Goal: Task Accomplishment & Management: Manage account settings

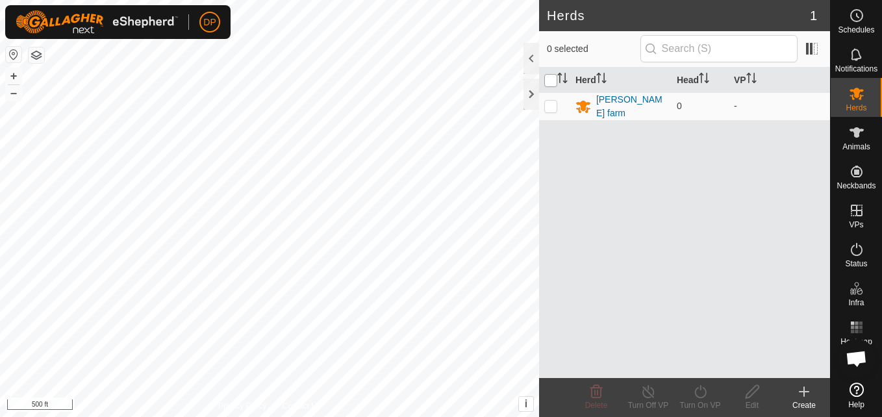
click at [553, 79] on input "checkbox" at bounding box center [550, 80] width 13 height 13
checkbox input "true"
click at [752, 389] on icon at bounding box center [751, 391] width 13 height 13
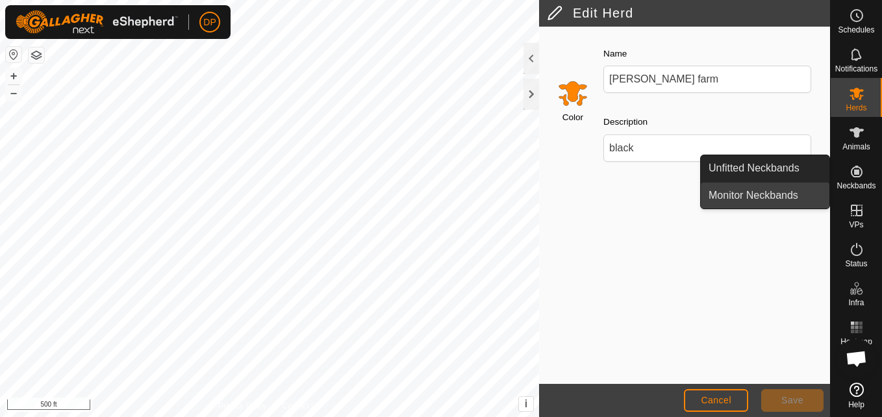
click at [788, 190] on link "Monitor Neckbands" at bounding box center [765, 195] width 129 height 26
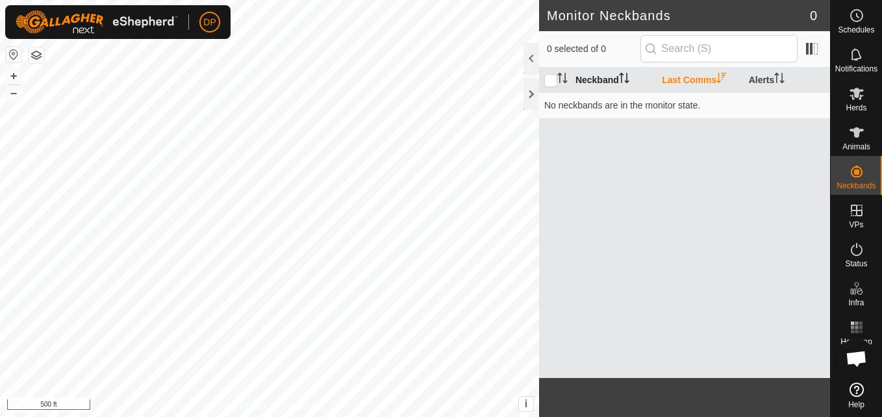
click at [613, 77] on th "Neckband" at bounding box center [613, 80] width 86 height 25
click at [549, 81] on input "checkbox" at bounding box center [550, 80] width 13 height 13
click at [560, 73] on icon "Activate to sort" at bounding box center [559, 78] width 1 height 10
click at [561, 79] on icon "Activate to sort" at bounding box center [562, 78] width 10 height 10
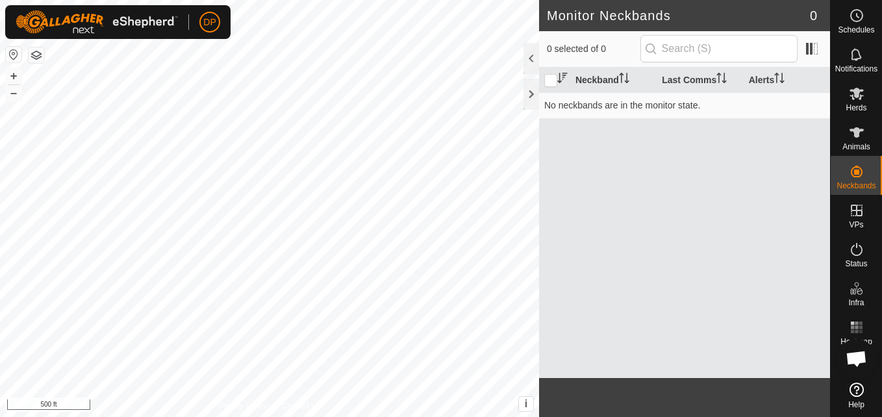
click at [563, 79] on icon "Activate to sort" at bounding box center [562, 78] width 10 height 10
click at [549, 79] on input "checkbox" at bounding box center [550, 80] width 13 height 13
checkbox input "false"
drag, startPoint x: 549, startPoint y: 79, endPoint x: 859, endPoint y: 135, distance: 315.5
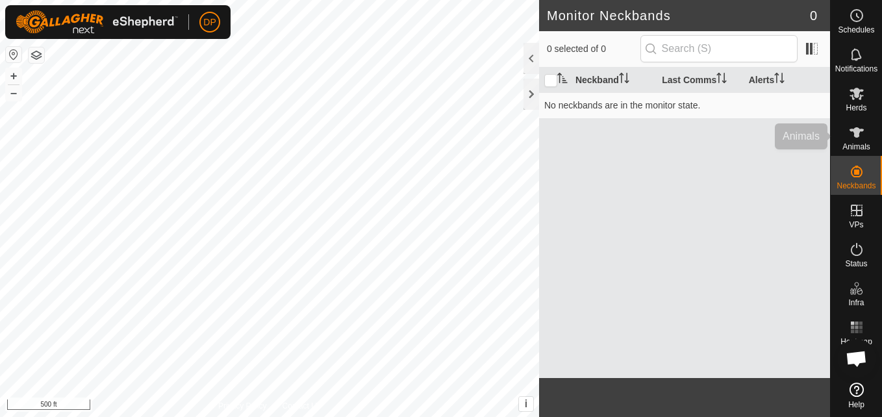
click at [859, 135] on icon at bounding box center [857, 133] width 16 height 16
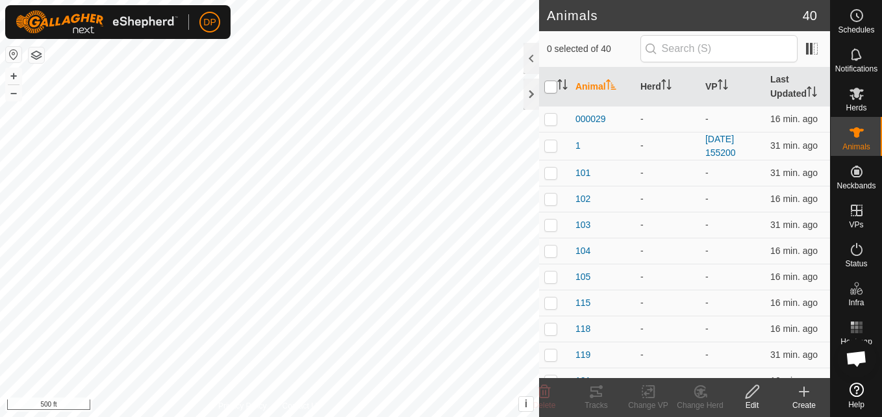
click at [549, 84] on input "checkbox" at bounding box center [550, 87] width 13 height 13
checkbox input "true"
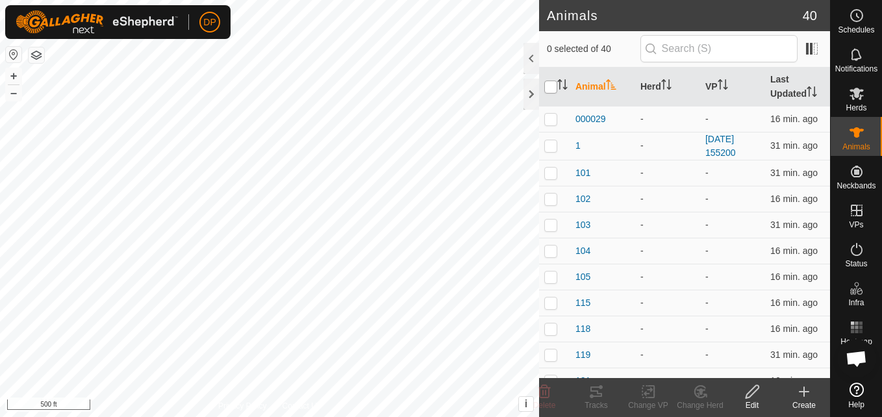
checkbox input "true"
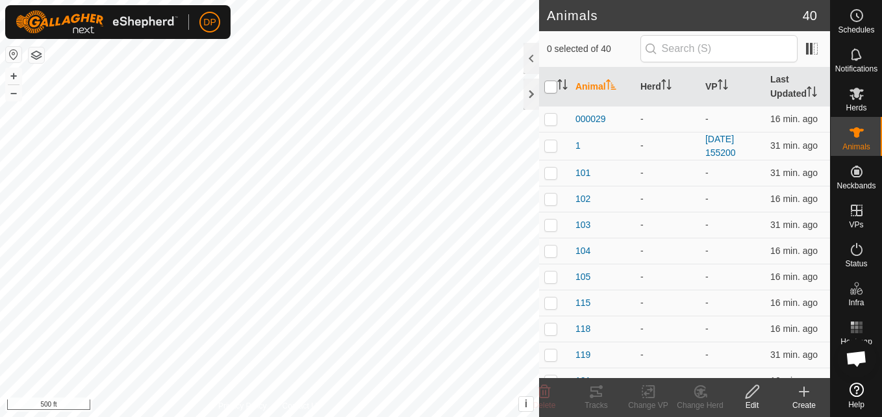
checkbox input "true"
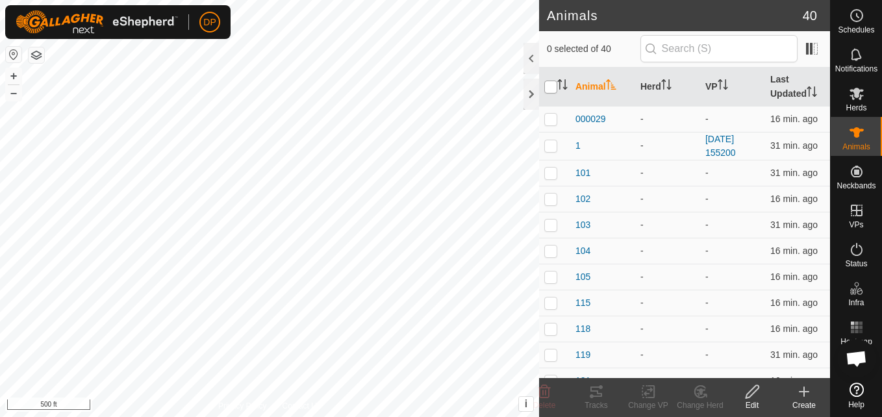
checkbox input "true"
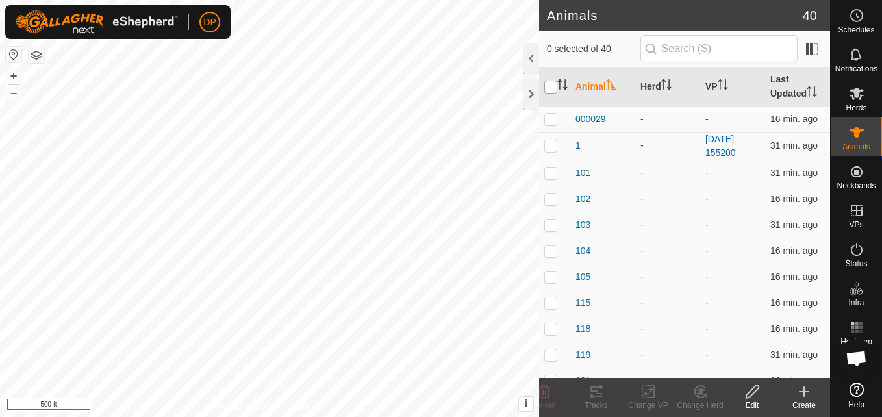
checkbox input "true"
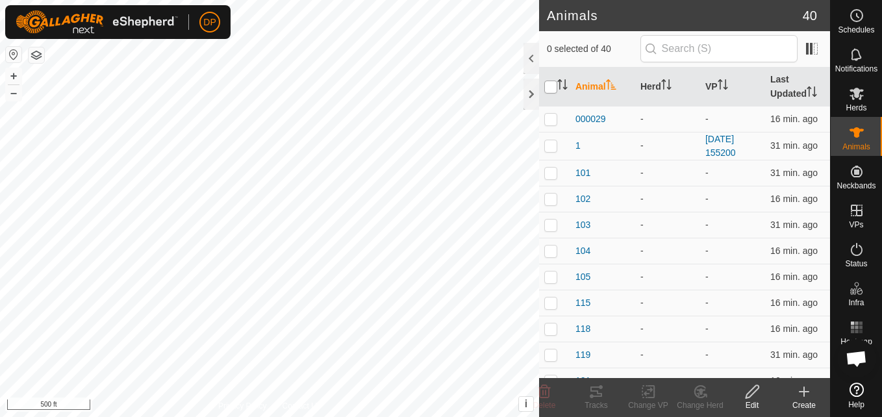
checkbox input "true"
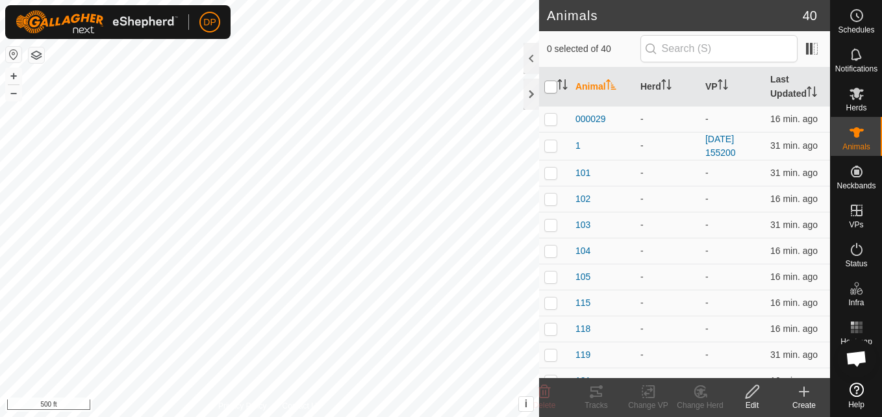
checkbox input "true"
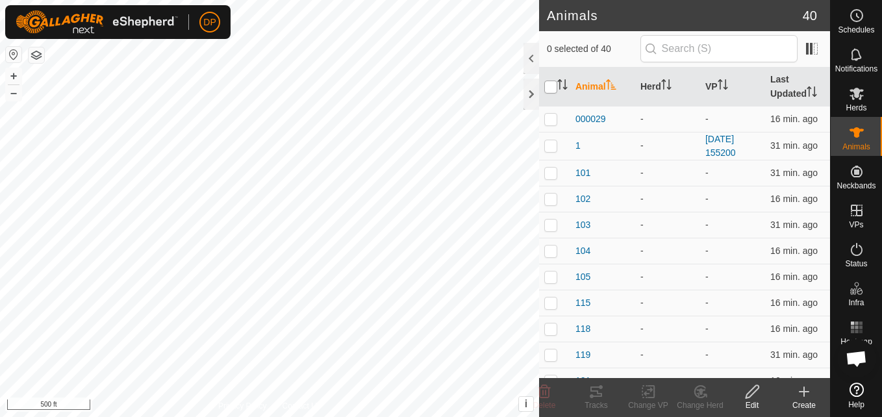
checkbox input "true"
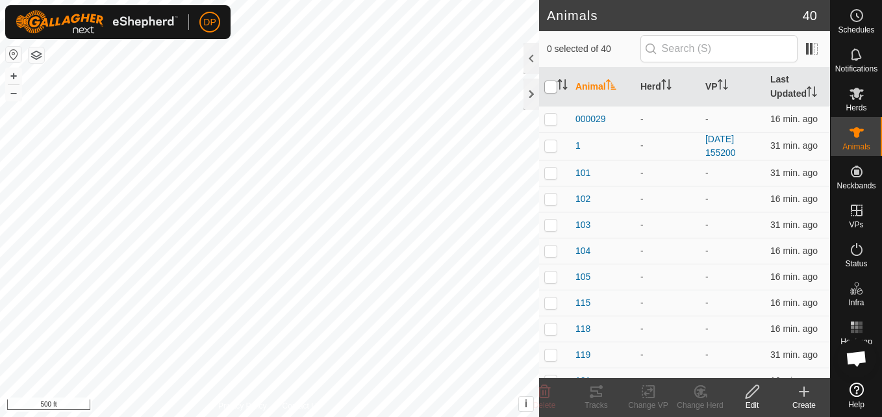
checkbox input "true"
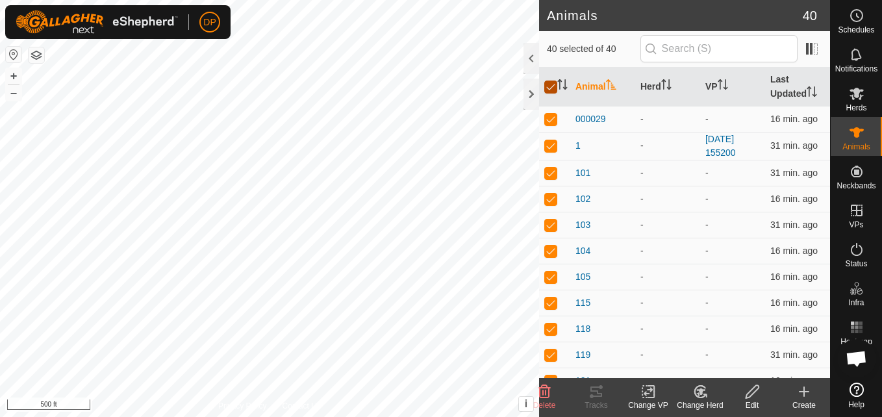
click at [549, 84] on input "checkbox" at bounding box center [550, 87] width 13 height 13
checkbox input "false"
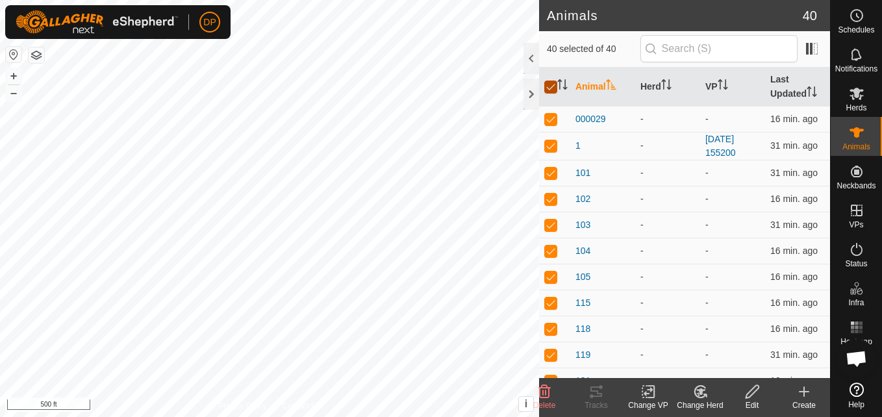
checkbox input "false"
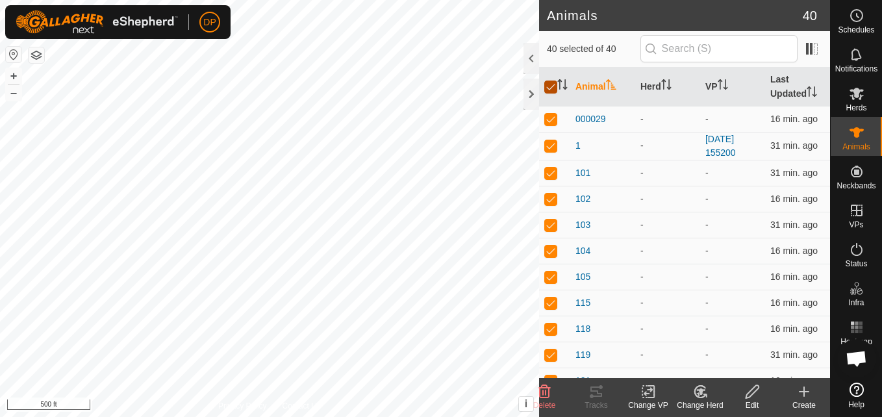
checkbox input "false"
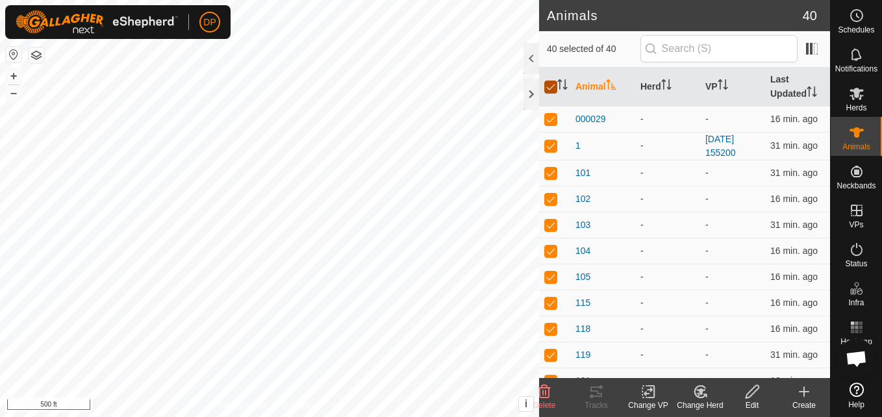
checkbox input "false"
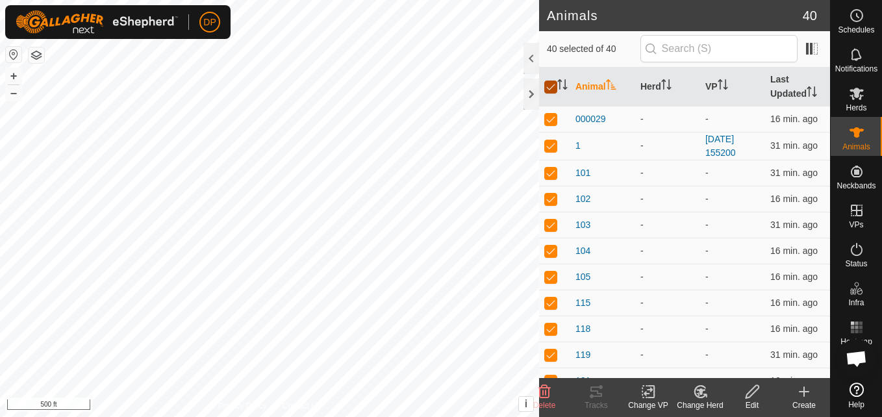
checkbox input "false"
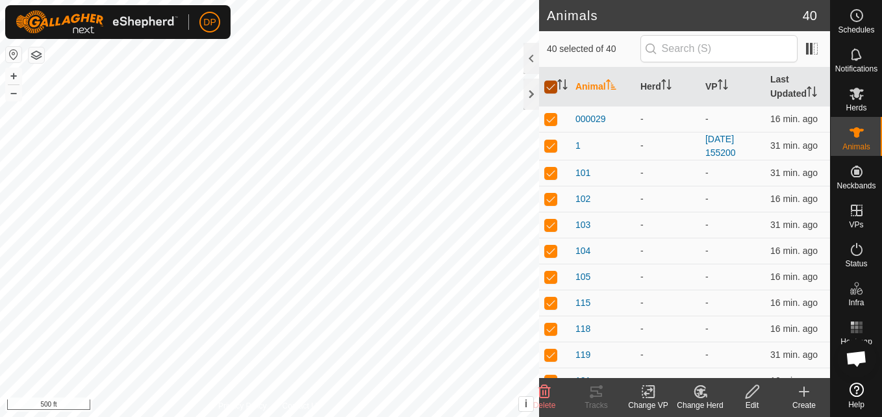
checkbox input "false"
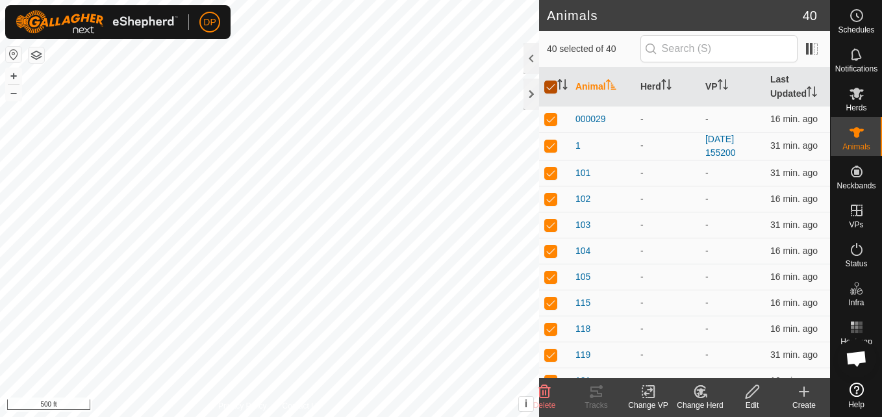
checkbox input "false"
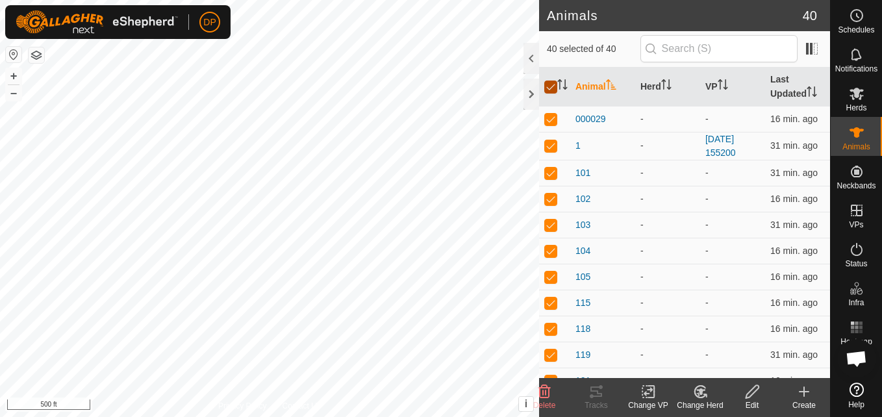
checkbox input "false"
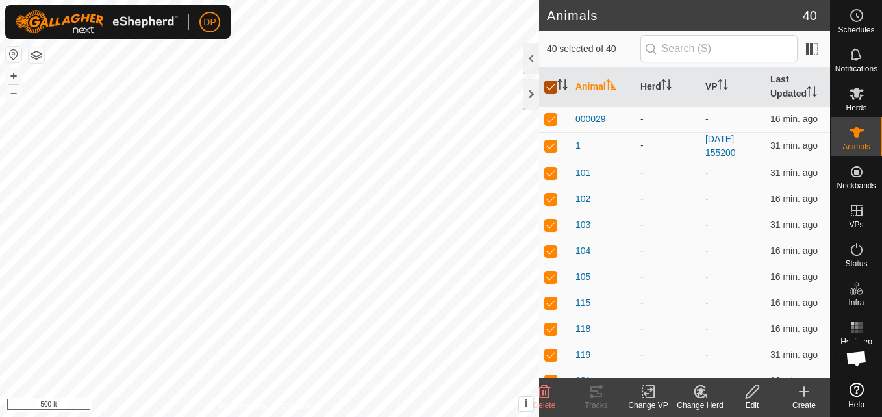
checkbox input "false"
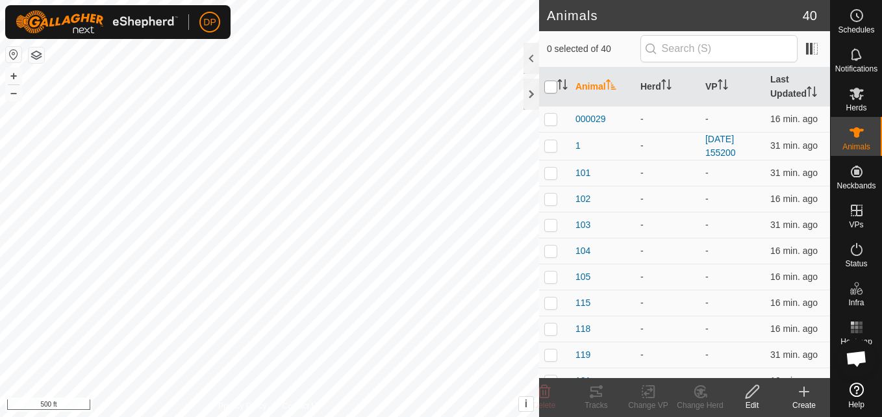
click at [549, 84] on input "checkbox" at bounding box center [550, 87] width 13 height 13
checkbox input "true"
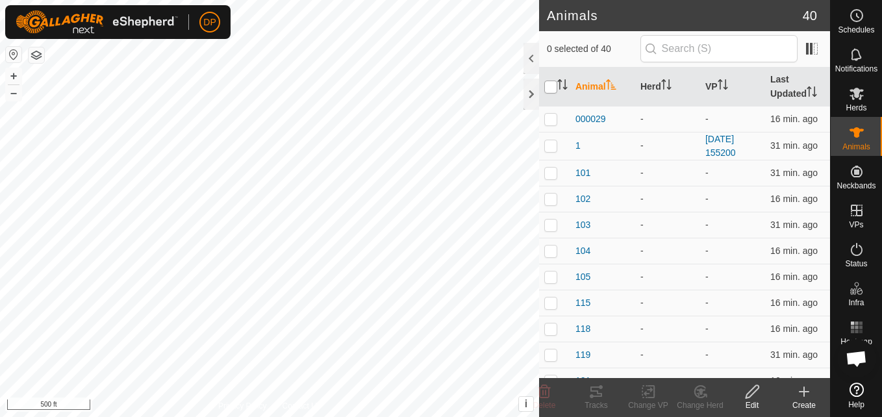
checkbox input "true"
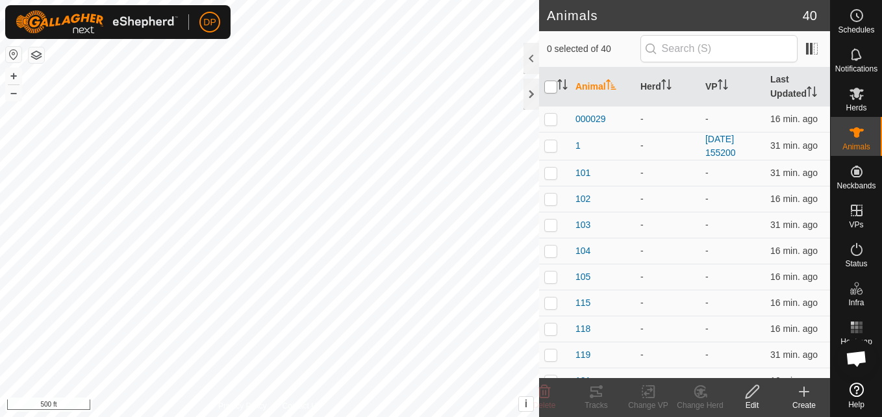
checkbox input "true"
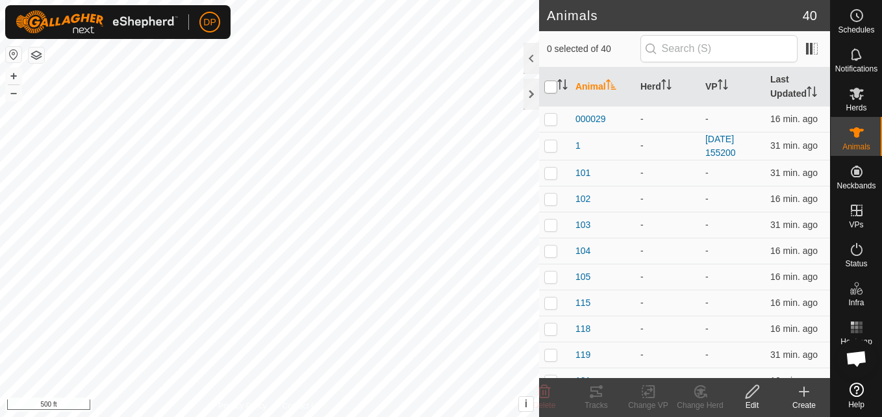
checkbox input "true"
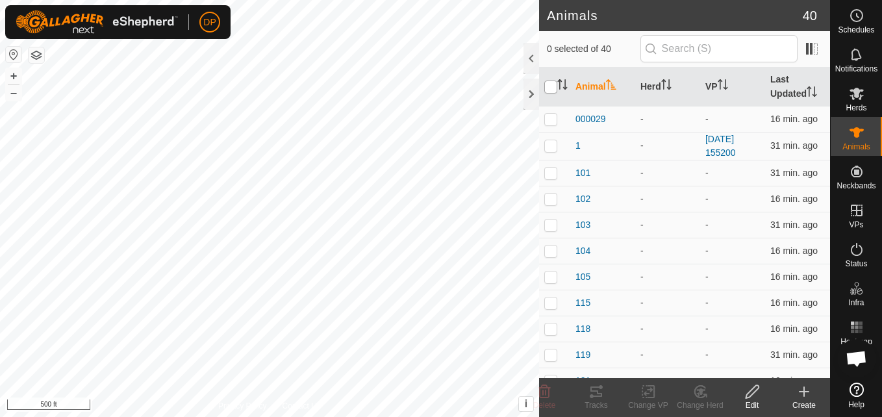
checkbox input "true"
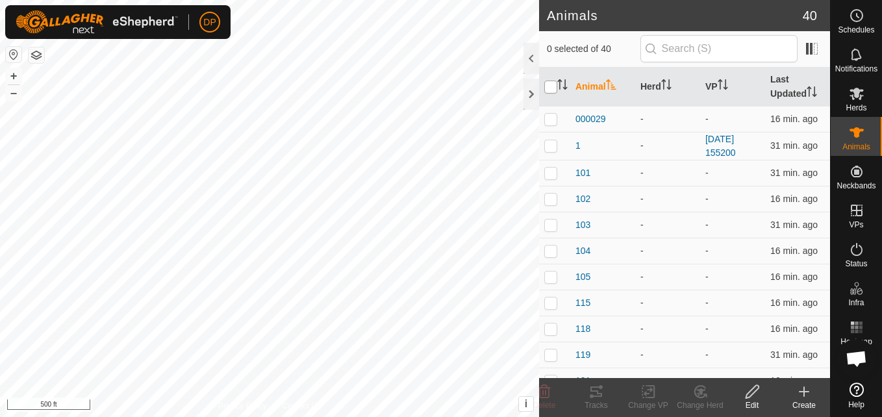
checkbox input "true"
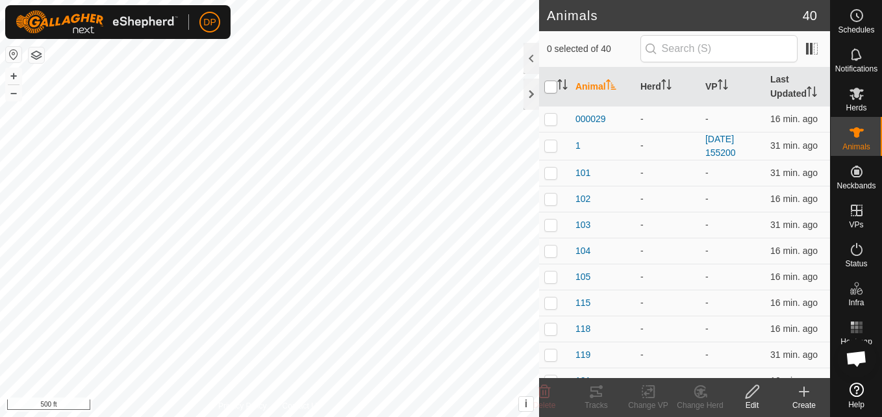
checkbox input "true"
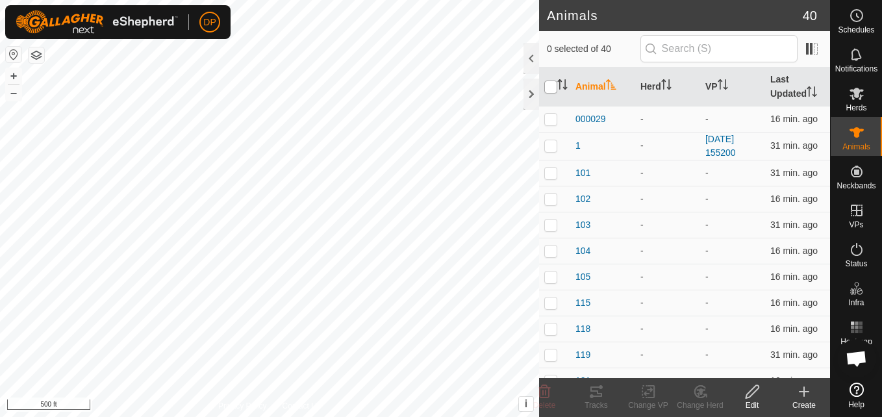
checkbox input "true"
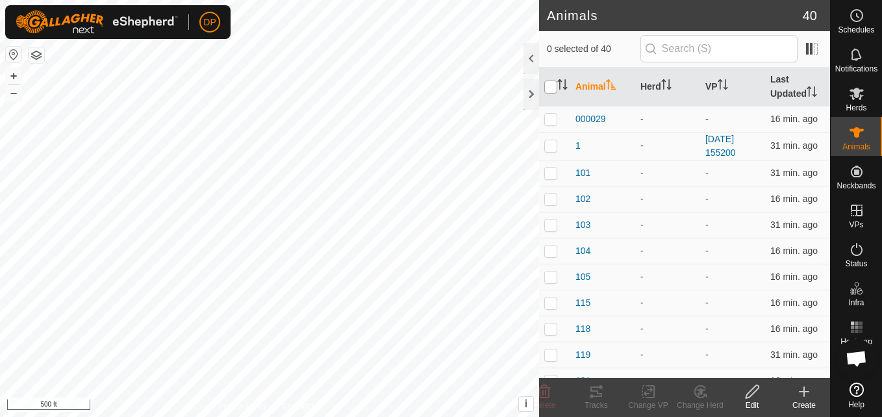
checkbox input "true"
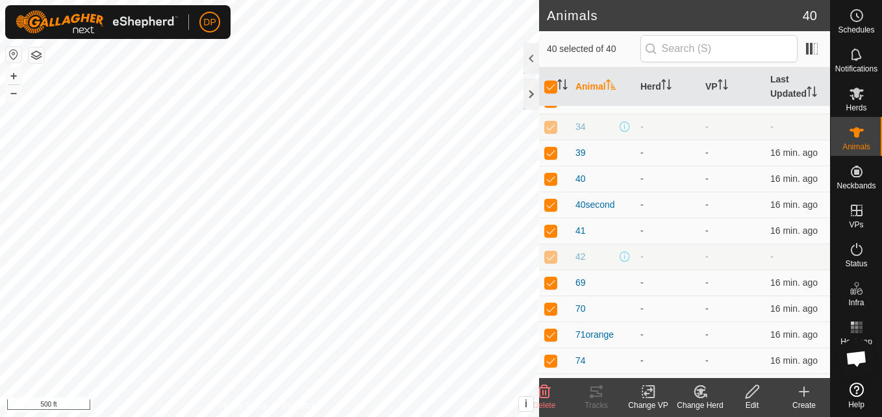
scroll to position [769, 0]
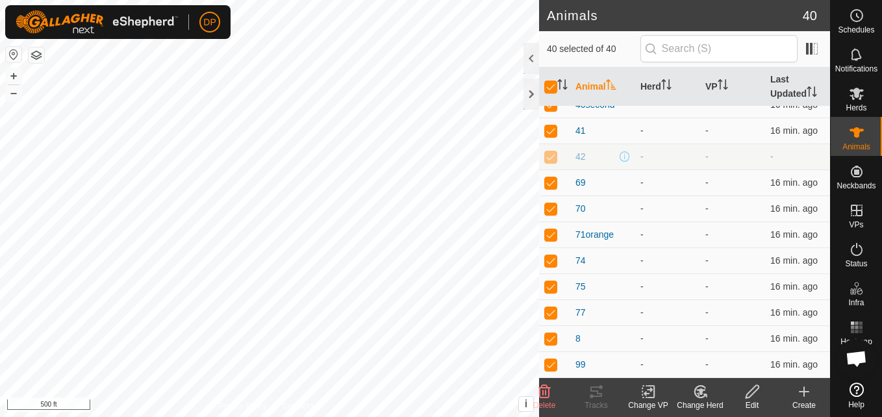
click at [699, 388] on icon at bounding box center [700, 392] width 16 height 16
click at [745, 392] on icon at bounding box center [752, 392] width 16 height 16
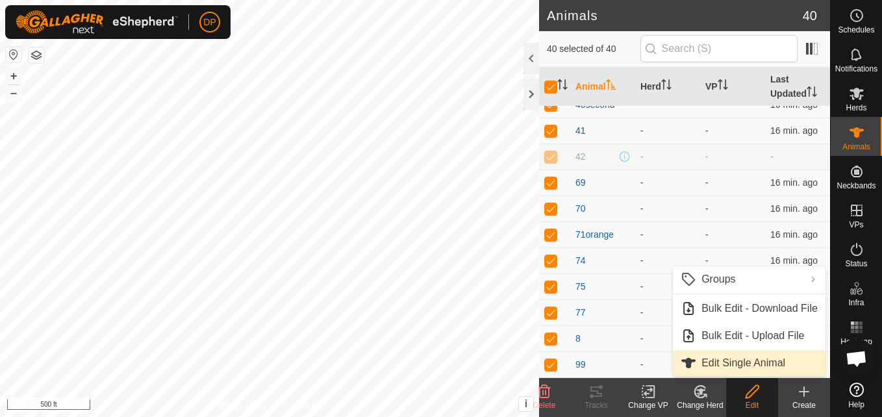
click at [741, 357] on link "Edit Single Animal" at bounding box center [749, 363] width 153 height 26
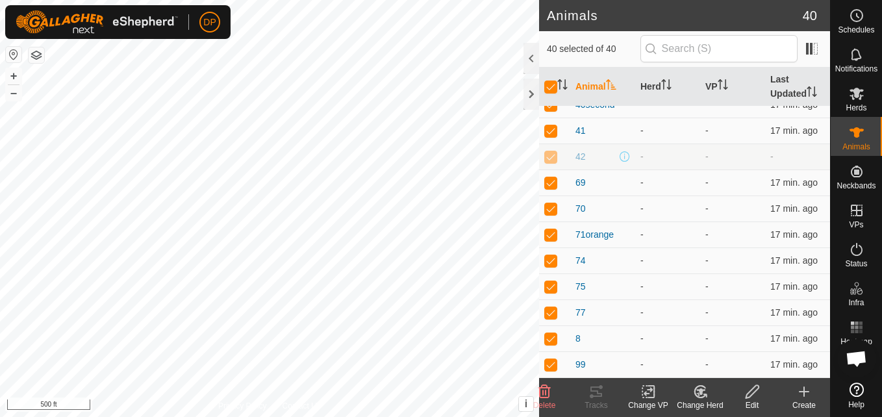
click at [747, 397] on icon at bounding box center [751, 391] width 13 height 13
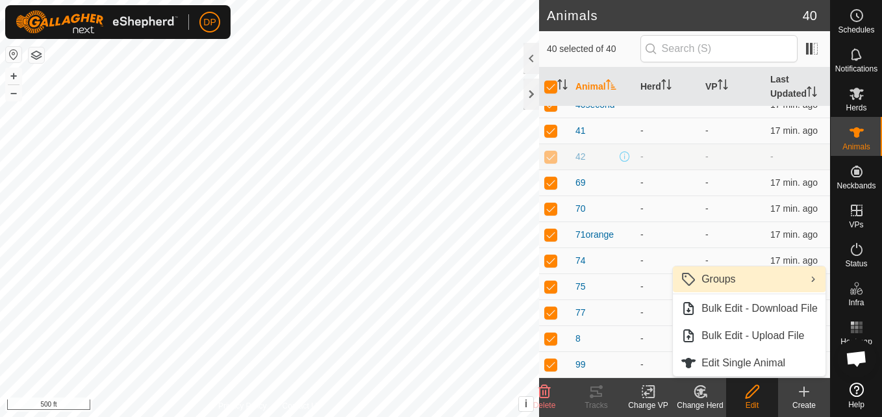
click at [712, 282] on link "Groups" at bounding box center [749, 279] width 153 height 26
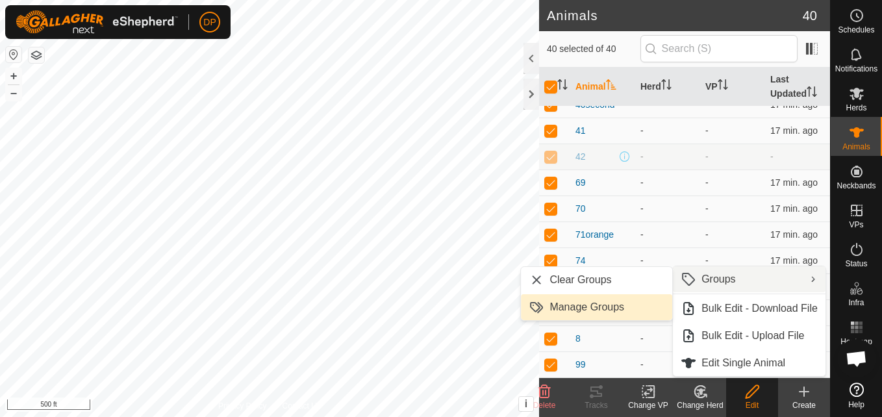
click at [610, 307] on link "Manage Groups" at bounding box center [596, 307] width 151 height 26
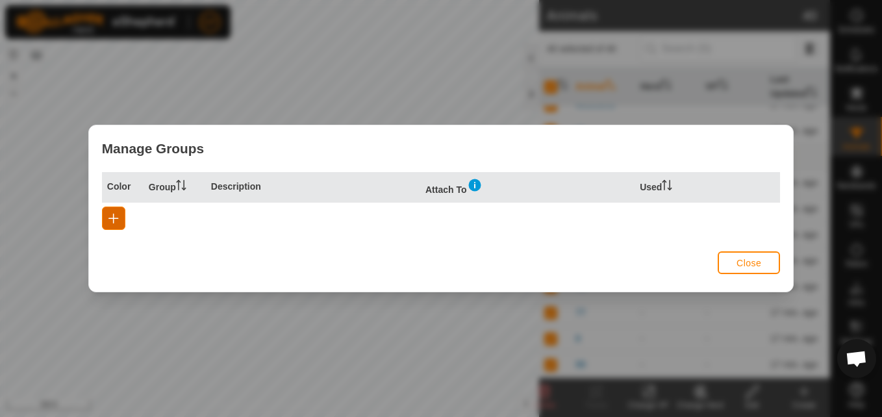
click at [110, 217] on span "button" at bounding box center [113, 218] width 10 height 10
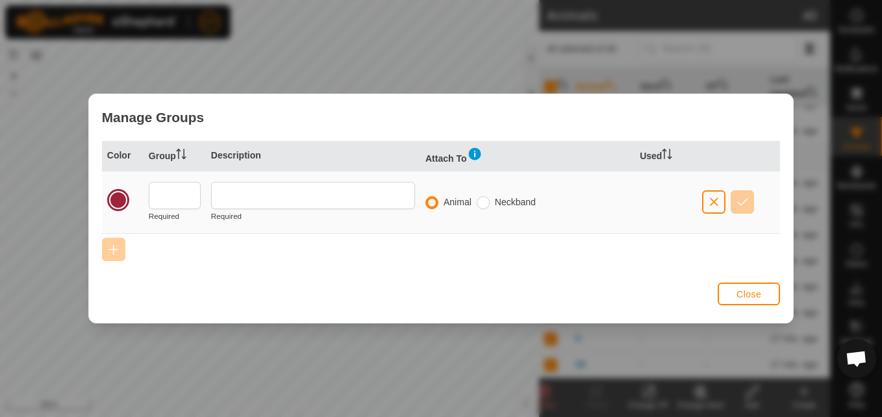
click at [114, 199] on div at bounding box center [118, 200] width 18 height 18
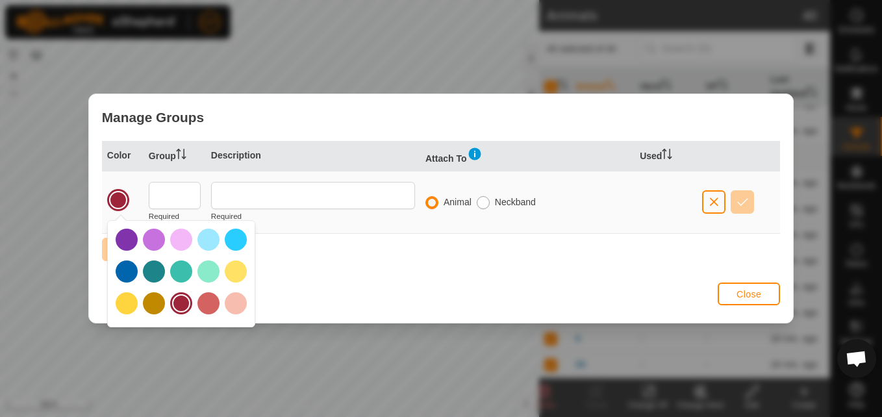
click at [484, 203] on input "radio" at bounding box center [483, 202] width 13 height 13
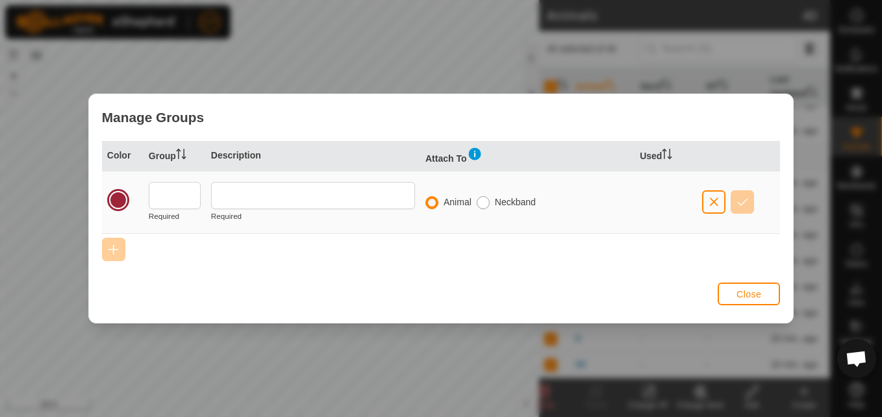
radio input "true"
radio input "false"
click at [114, 196] on div at bounding box center [118, 200] width 18 height 18
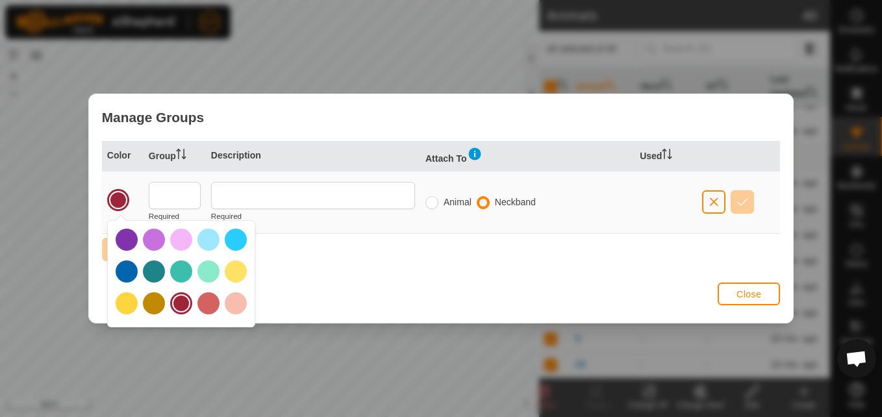
click at [232, 277] on div at bounding box center [236, 271] width 22 height 22
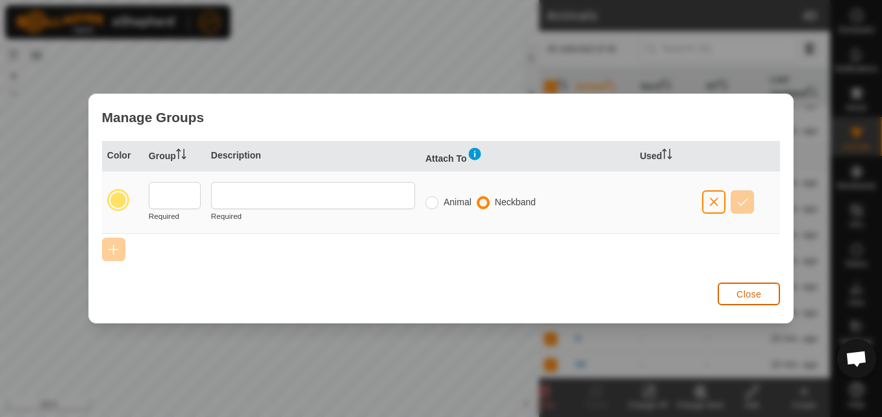
click at [739, 292] on span "Close" at bounding box center [748, 294] width 25 height 10
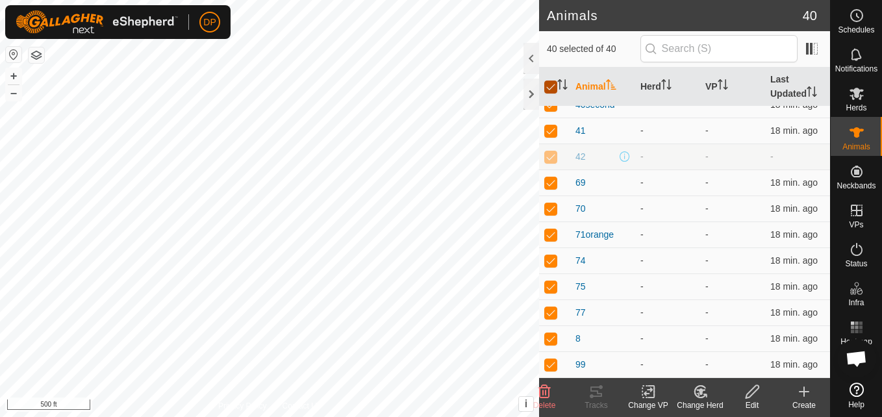
click at [544, 88] on input "checkbox" at bounding box center [550, 87] width 13 height 13
checkbox input "false"
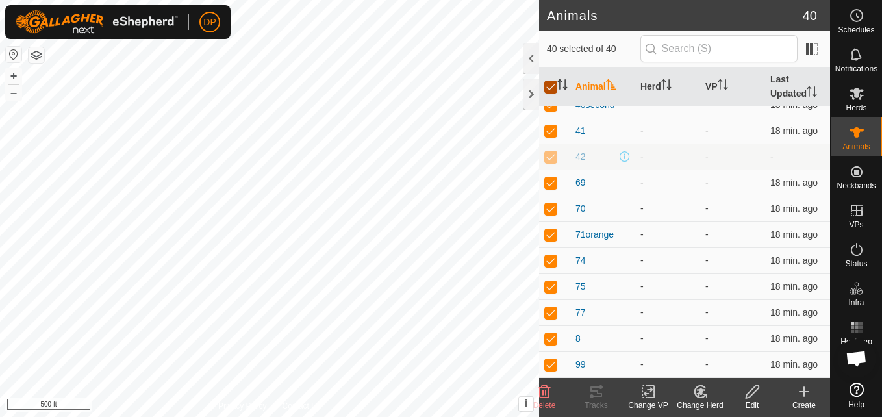
checkbox input "false"
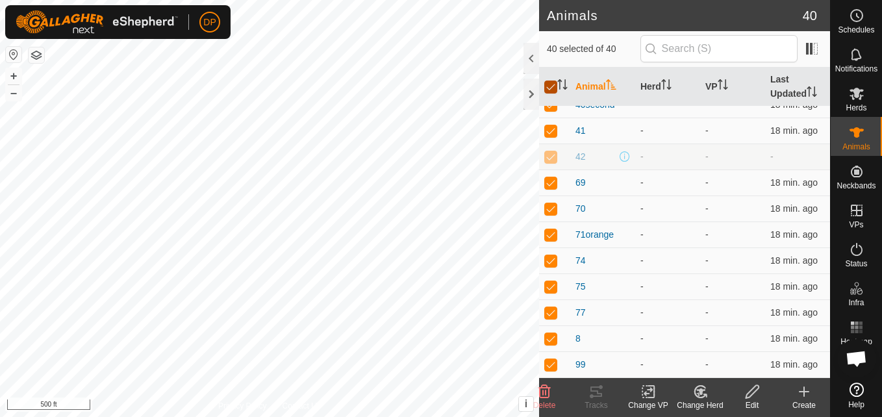
checkbox input "false"
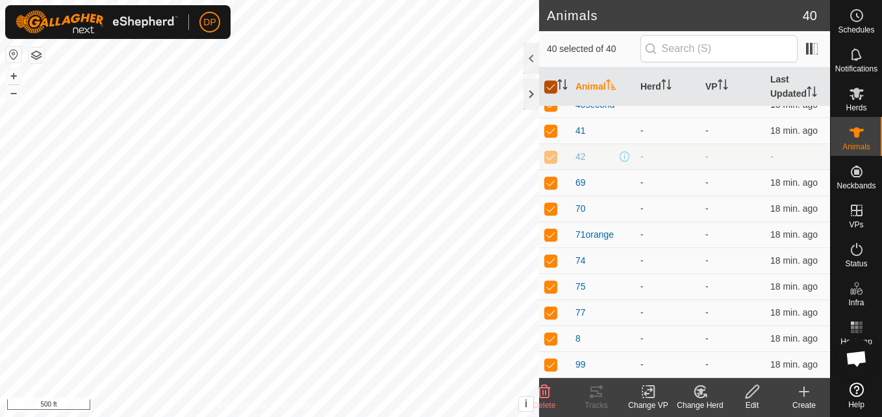
checkbox input "false"
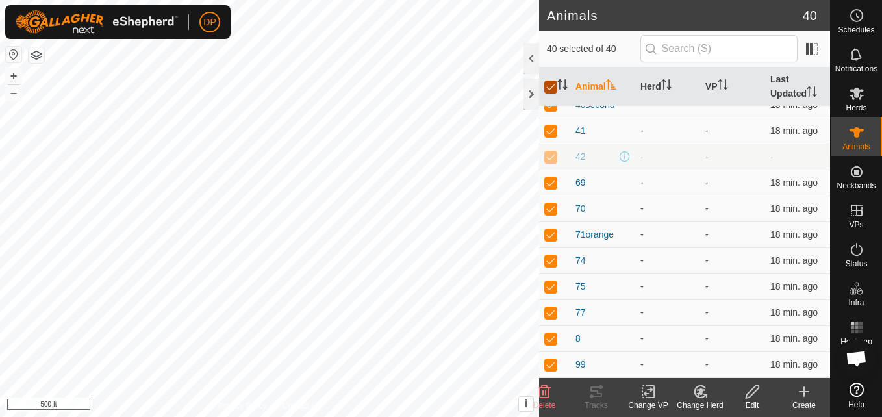
checkbox input "false"
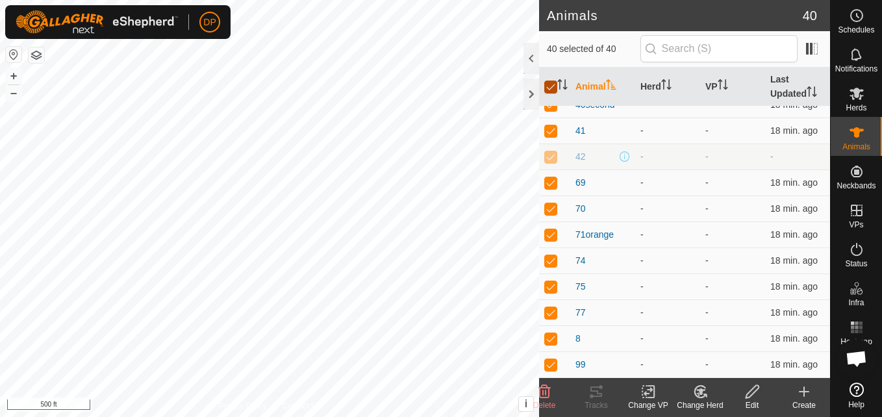
checkbox input "false"
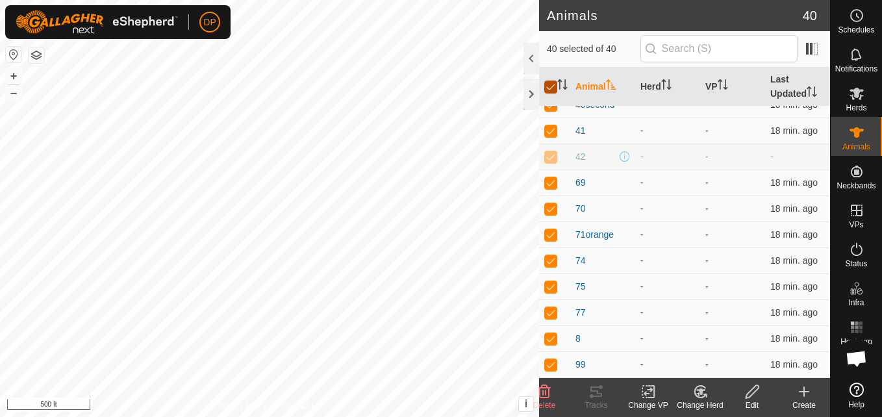
checkbox input "false"
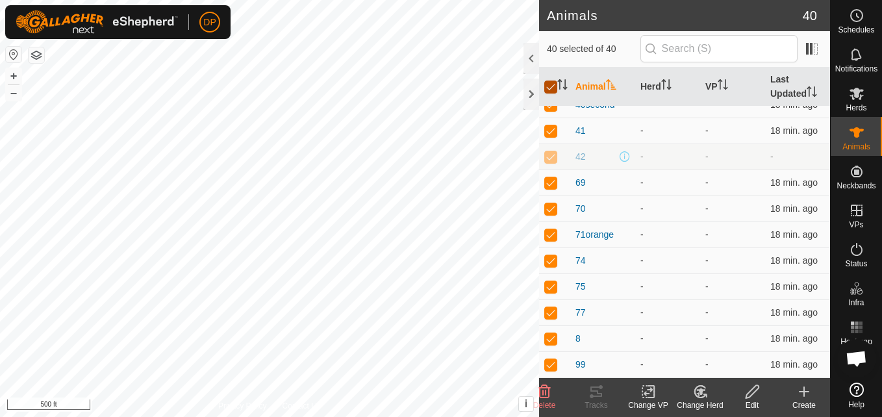
checkbox input "false"
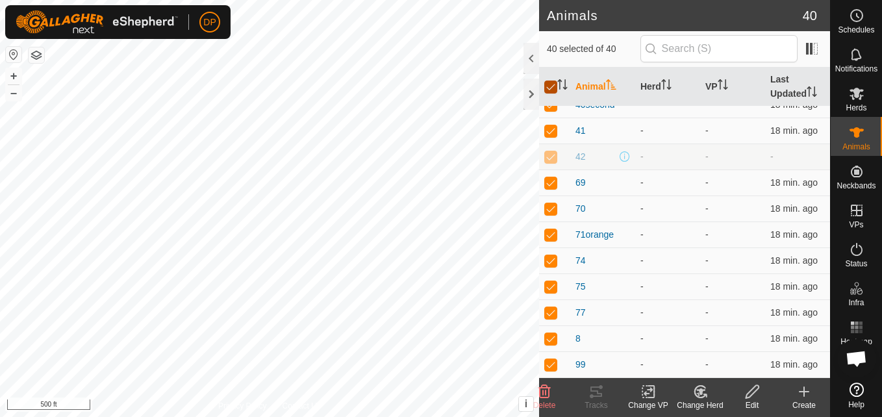
checkbox input "false"
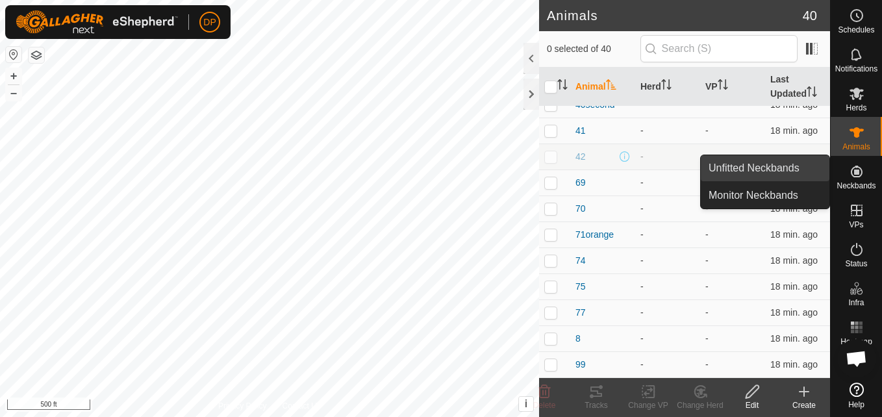
click at [797, 171] on link "Unfitted Neckbands" at bounding box center [765, 168] width 129 height 26
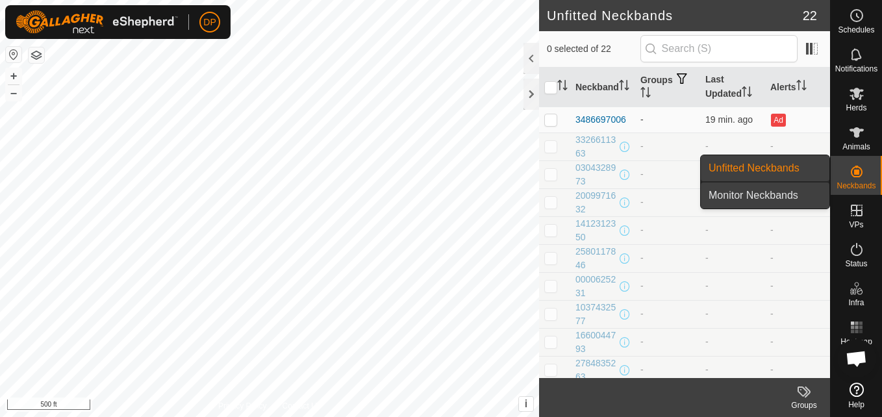
click at [777, 196] on link "Monitor Neckbands" at bounding box center [765, 195] width 129 height 26
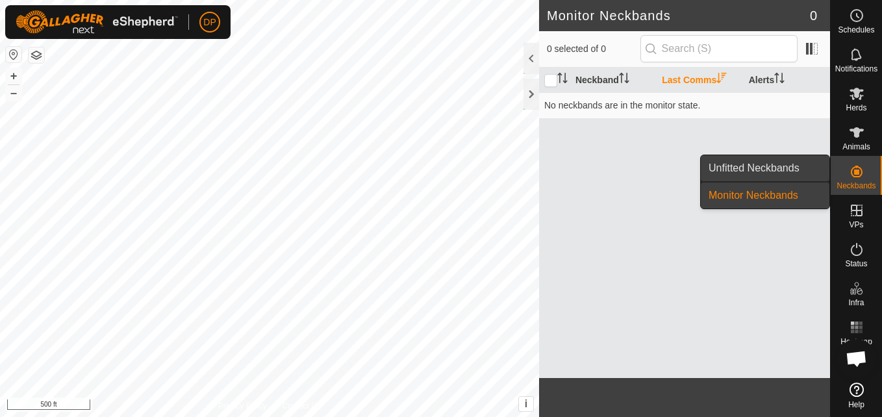
click at [772, 160] on link "Unfitted Neckbands" at bounding box center [765, 168] width 129 height 26
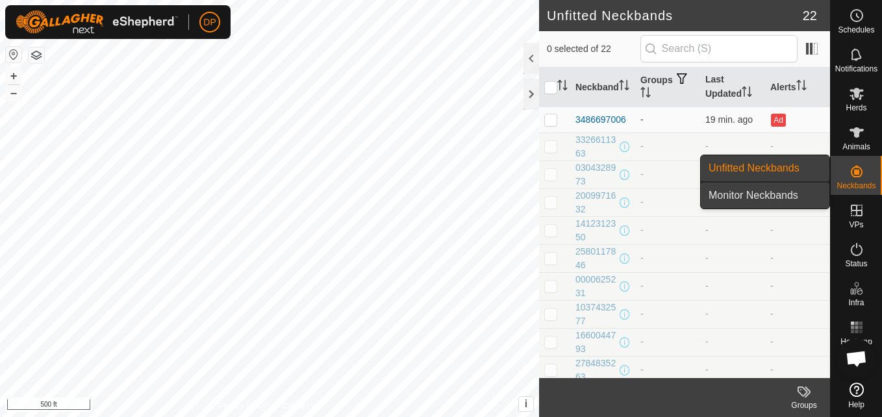
click at [764, 195] on link "Monitor Neckbands" at bounding box center [765, 195] width 129 height 26
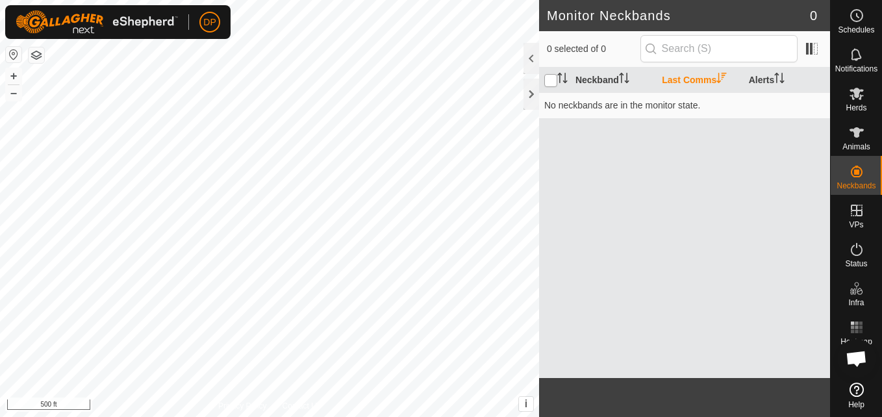
click at [549, 81] on input "checkbox" at bounding box center [550, 80] width 13 height 13
checkbox input "false"
click at [860, 128] on icon at bounding box center [857, 133] width 16 height 16
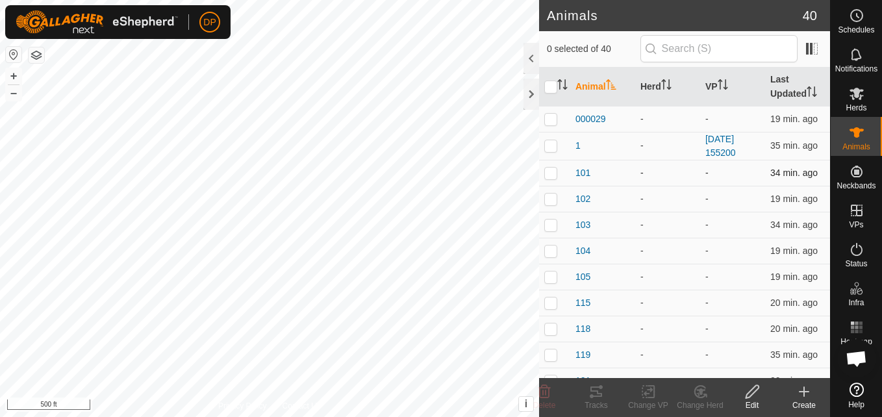
click at [549, 175] on p-checkbox at bounding box center [550, 173] width 13 height 10
click at [551, 169] on p-checkbox at bounding box center [550, 173] width 13 height 10
checkbox input "true"
click at [552, 91] on input "checkbox" at bounding box center [550, 87] width 13 height 13
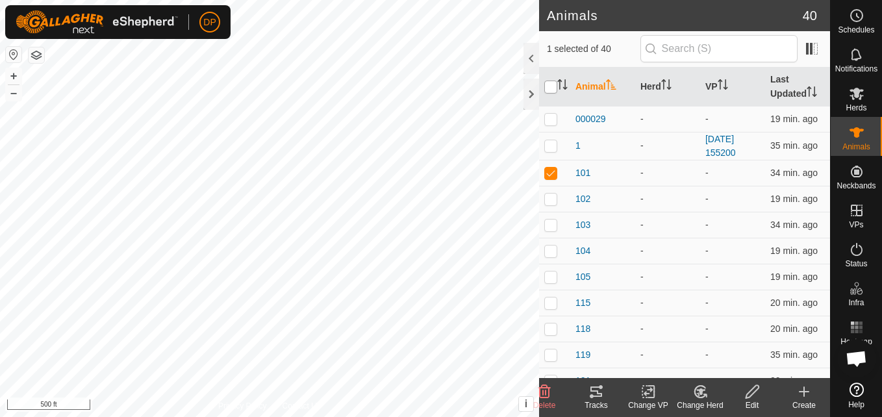
checkbox input "true"
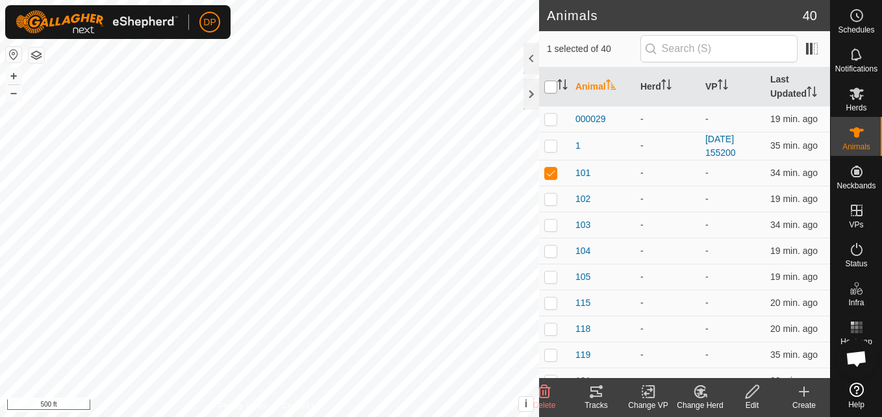
checkbox input "true"
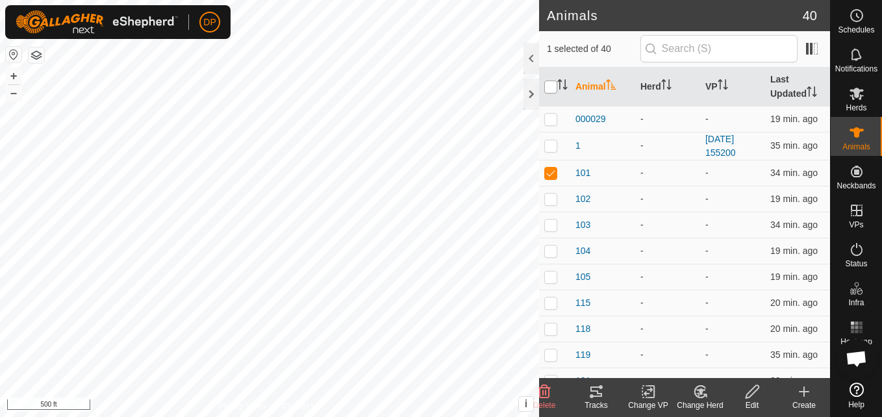
checkbox input "true"
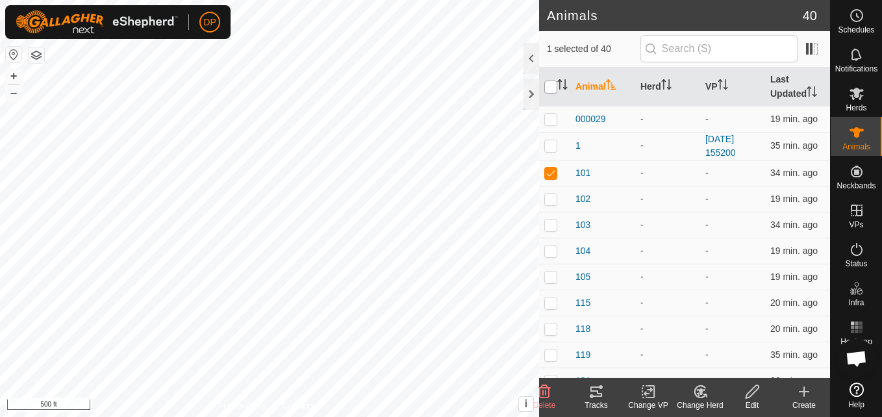
checkbox input "true"
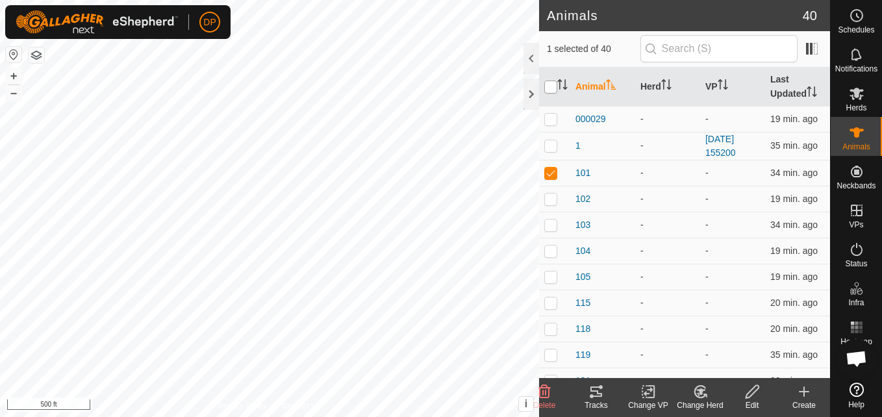
checkbox input "true"
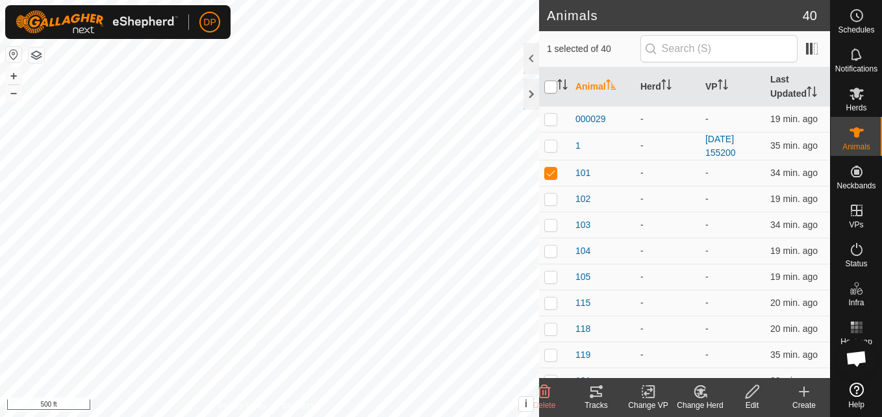
checkbox input "true"
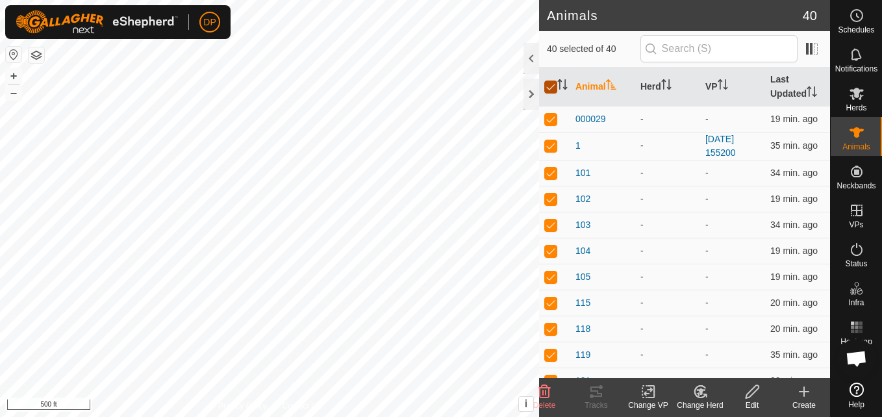
click at [552, 91] on input "checkbox" at bounding box center [550, 87] width 13 height 13
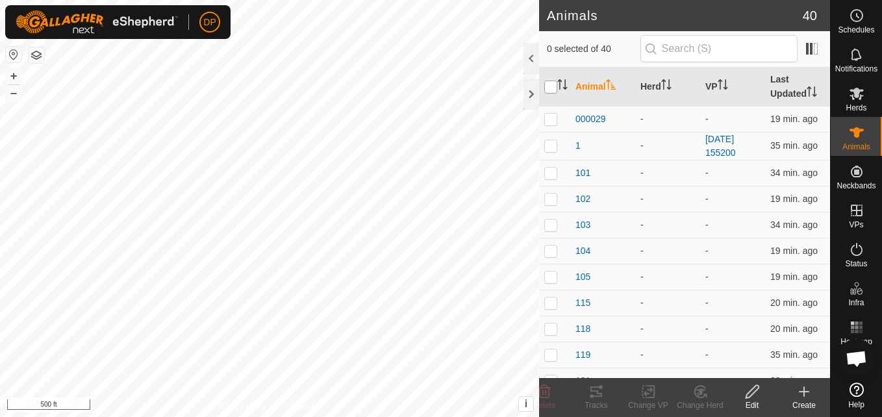
click at [550, 88] on input "checkbox" at bounding box center [550, 87] width 13 height 13
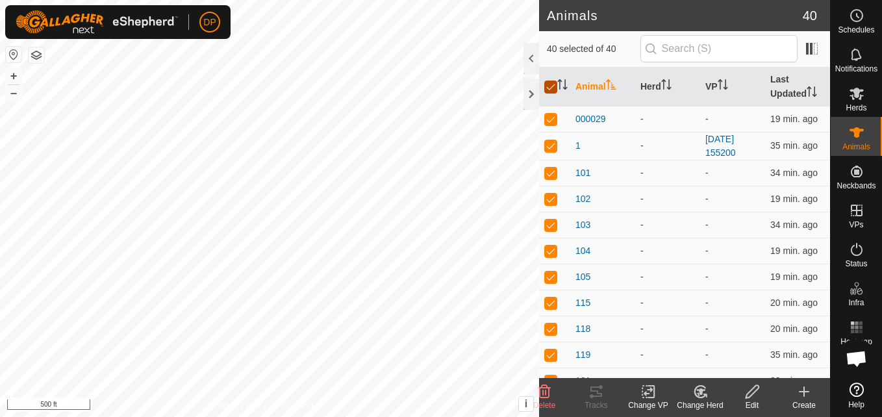
click at [550, 88] on input "checkbox" at bounding box center [550, 87] width 13 height 13
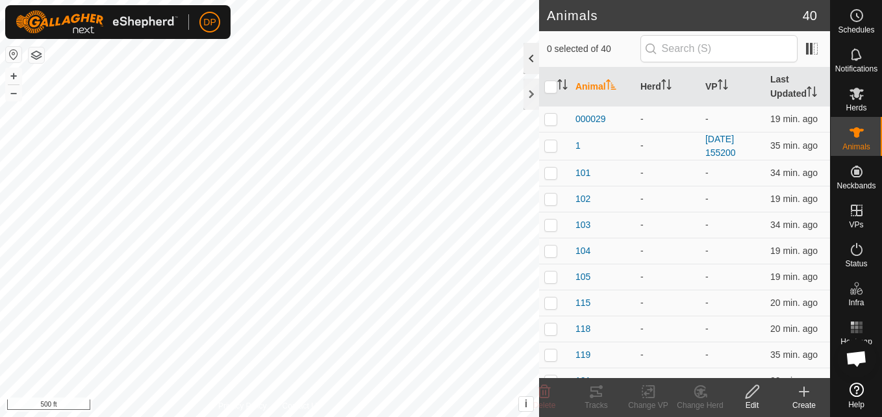
click at [533, 53] on div at bounding box center [531, 58] width 16 height 31
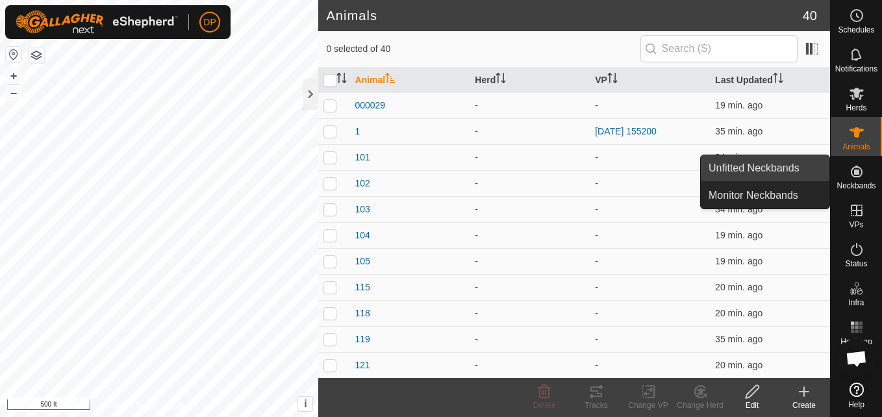
click at [773, 170] on link "Unfitted Neckbands" at bounding box center [765, 168] width 129 height 26
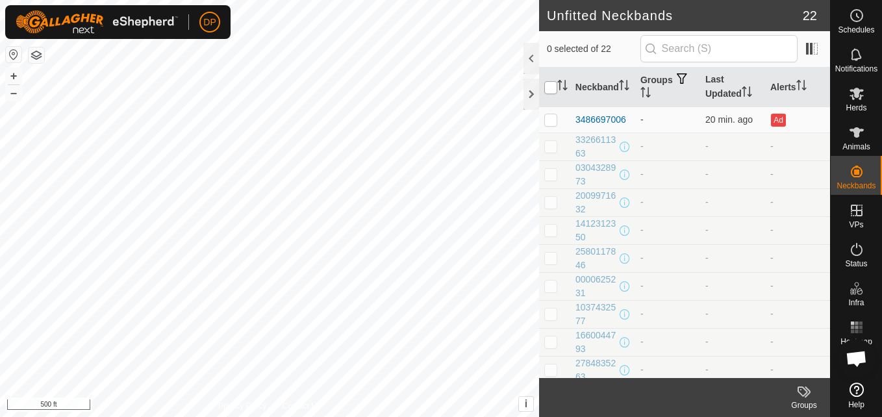
click at [549, 86] on input "checkbox" at bounding box center [550, 87] width 13 height 13
click at [553, 145] on p-checkbox at bounding box center [550, 146] width 13 height 10
click at [548, 117] on p-checkbox at bounding box center [550, 119] width 13 height 10
click at [548, 113] on td at bounding box center [554, 119] width 31 height 26
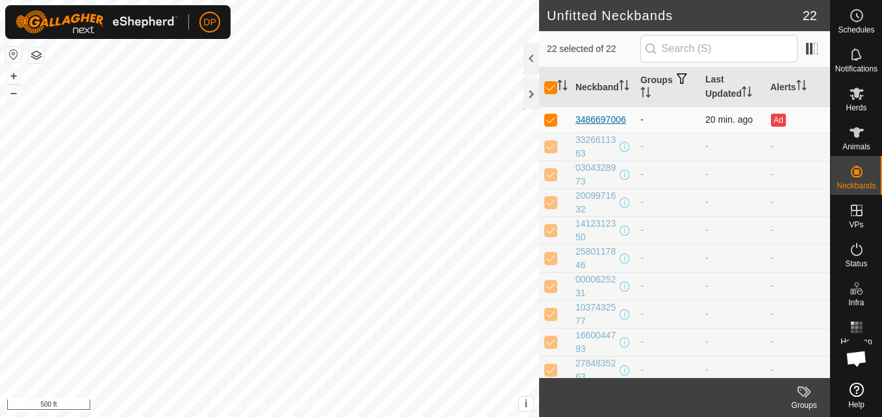
click at [608, 119] on div "3486697006" at bounding box center [600, 120] width 51 height 14
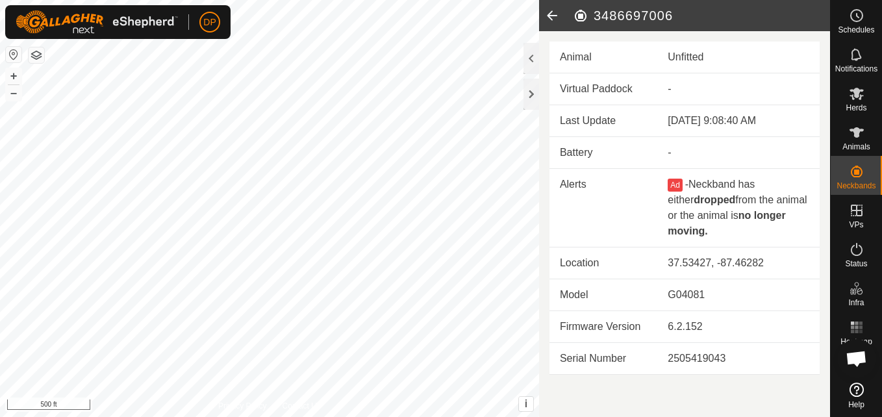
click at [673, 188] on button "Ad" at bounding box center [674, 185] width 14 height 13
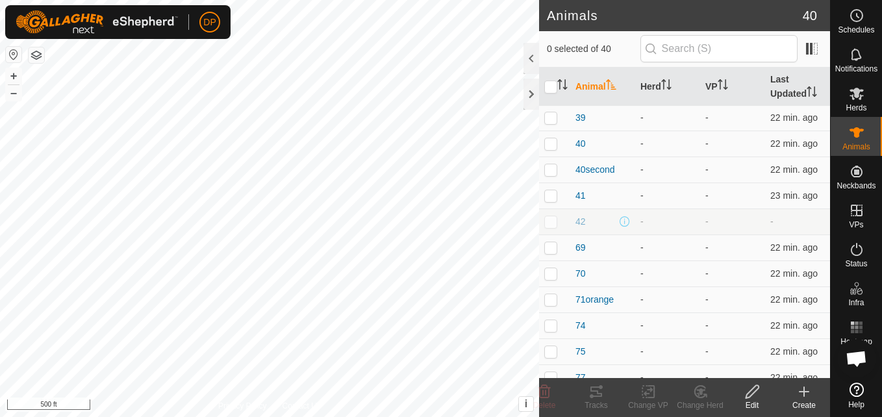
scroll to position [640, 0]
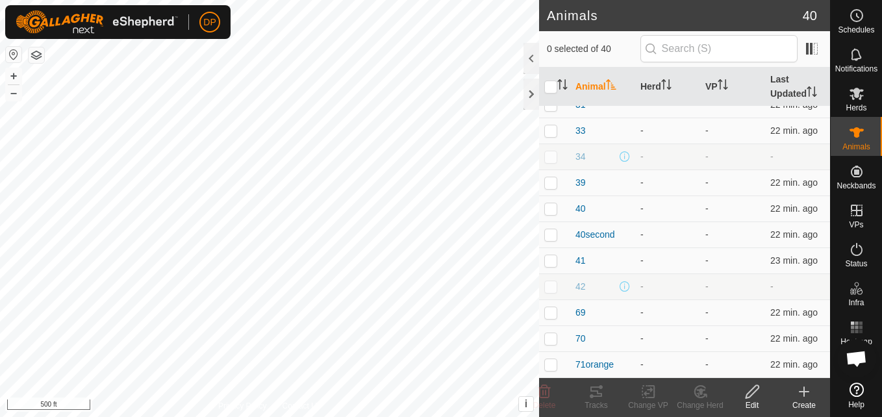
click at [551, 286] on p-checkbox at bounding box center [550, 286] width 13 height 10
click at [548, 259] on p-checkbox at bounding box center [550, 260] width 13 height 10
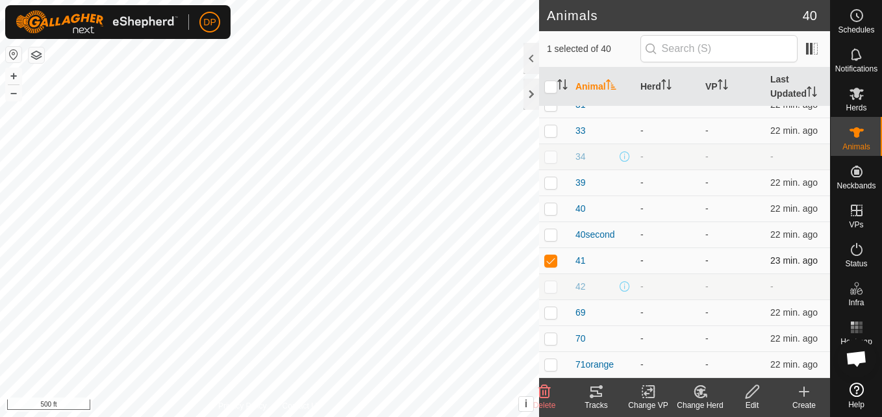
click at [548, 259] on p-checkbox at bounding box center [550, 260] width 13 height 10
click at [548, 286] on p-checkbox at bounding box center [550, 286] width 13 height 10
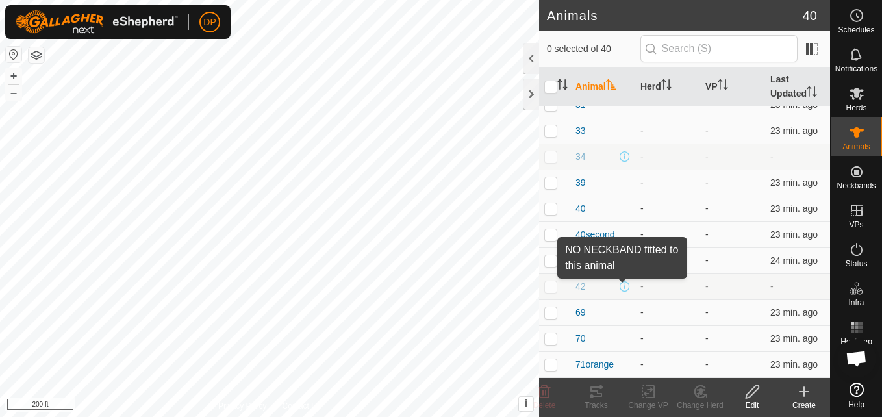
click at [620, 284] on span at bounding box center [624, 286] width 10 height 10
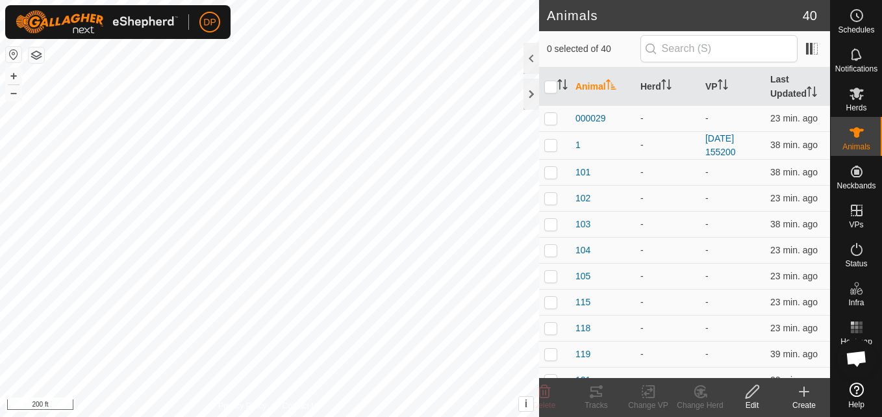
scroll to position [0, 0]
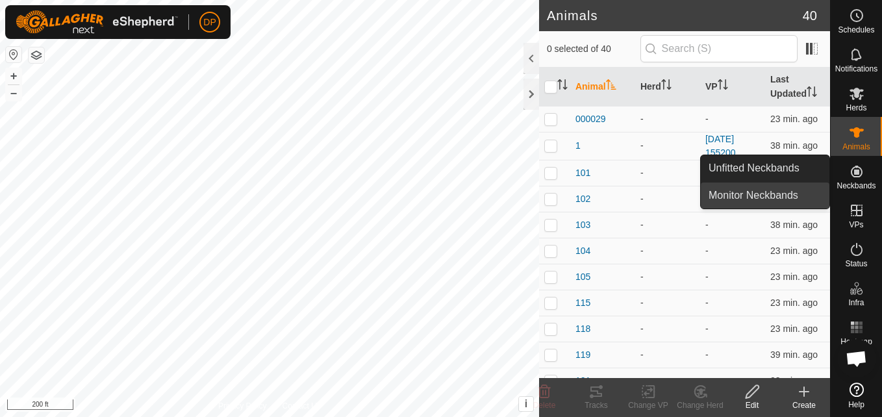
click at [780, 195] on link "Monitor Neckbands" at bounding box center [765, 195] width 129 height 26
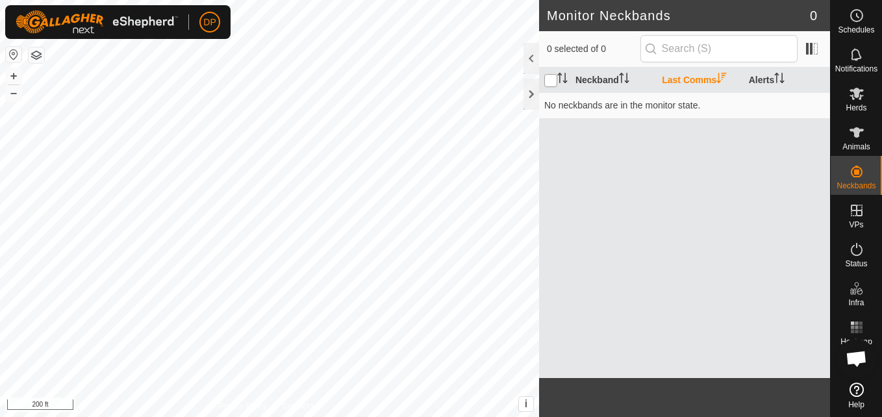
click at [545, 80] on input "checkbox" at bounding box center [550, 80] width 13 height 13
click at [856, 387] on icon at bounding box center [856, 389] width 14 height 14
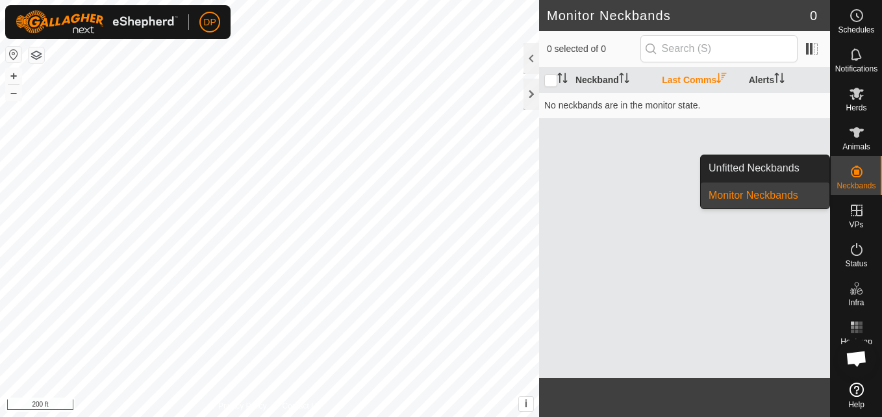
click at [808, 195] on link "Monitor Neckbands" at bounding box center [765, 195] width 129 height 26
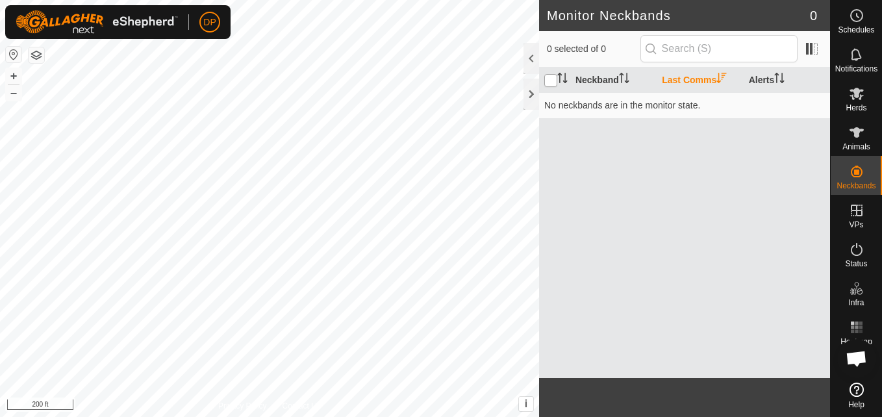
click at [547, 81] on input "checkbox" at bounding box center [550, 80] width 13 height 13
click at [853, 129] on icon at bounding box center [857, 133] width 16 height 16
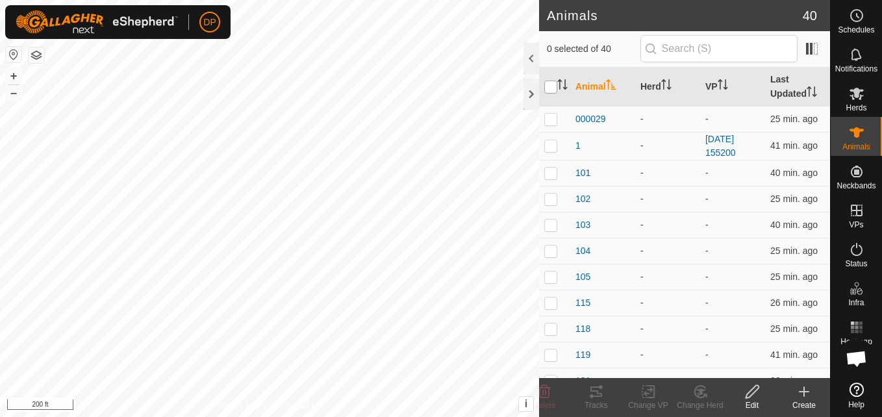
click at [549, 81] on input "checkbox" at bounding box center [550, 87] width 13 height 13
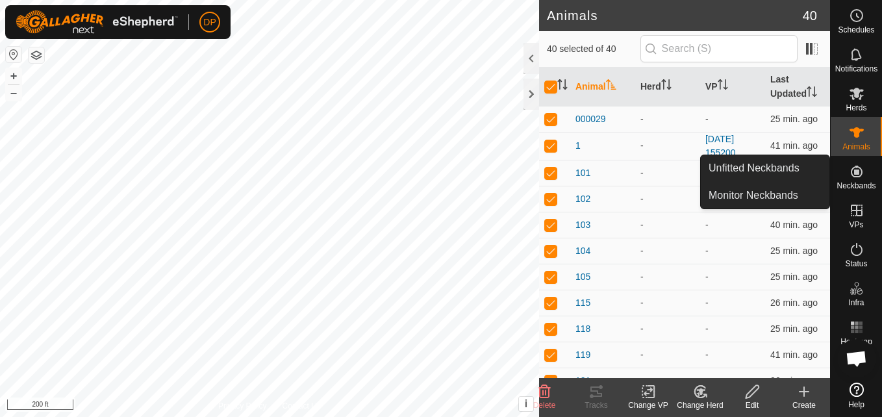
click at [854, 169] on icon at bounding box center [857, 172] width 16 height 16
click at [791, 192] on link "Monitor Neckbands" at bounding box center [765, 195] width 129 height 26
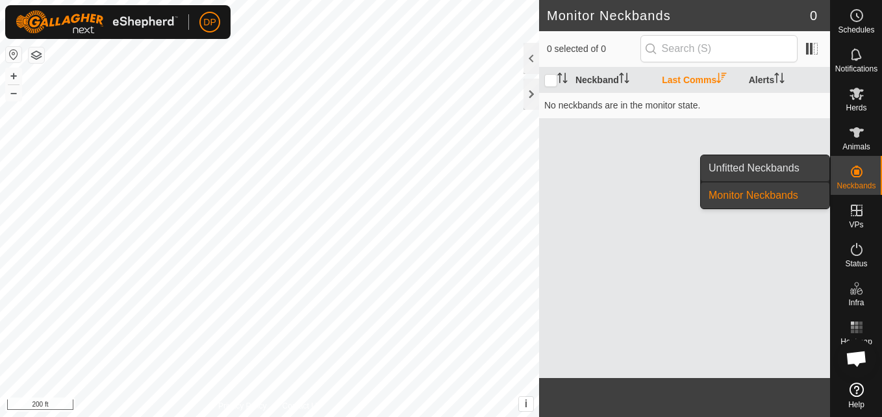
click at [781, 166] on link "Unfitted Neckbands" at bounding box center [765, 168] width 129 height 26
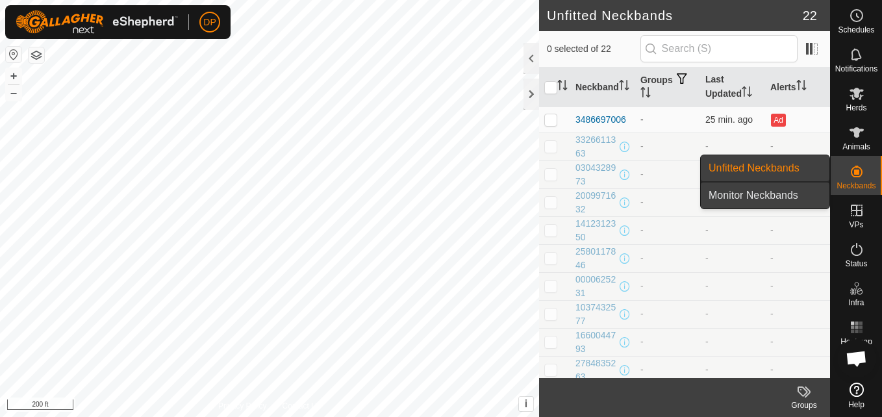
click at [770, 195] on link "Monitor Neckbands" at bounding box center [765, 195] width 129 height 26
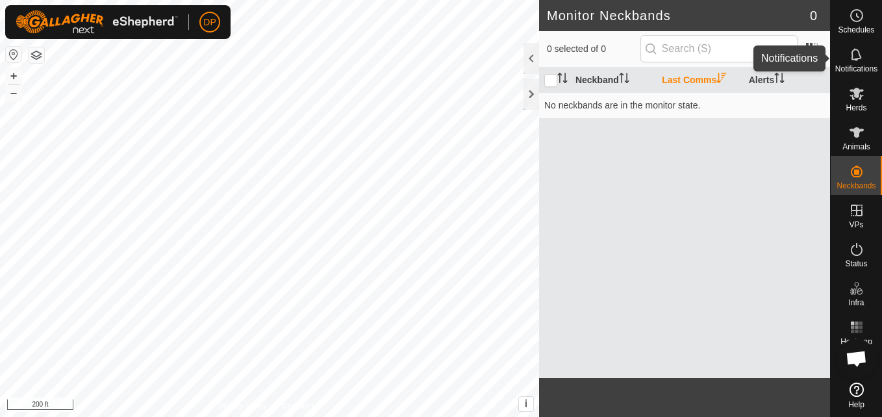
click at [855, 53] on icon at bounding box center [857, 55] width 16 height 16
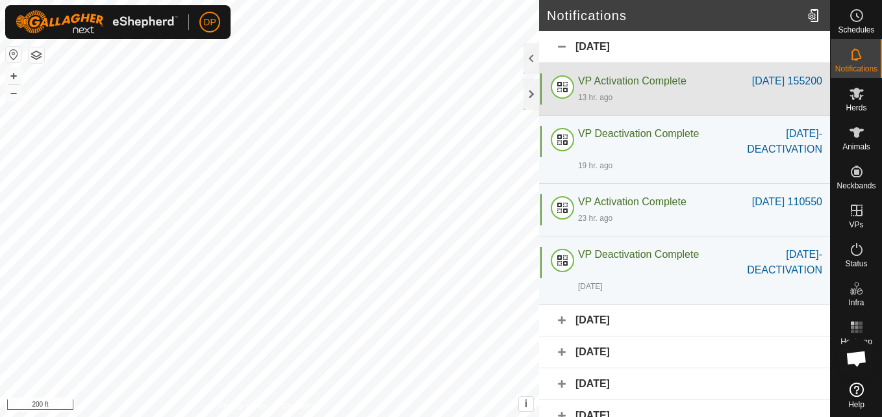
click at [664, 84] on span "VP Activation Complete" at bounding box center [632, 80] width 108 height 11
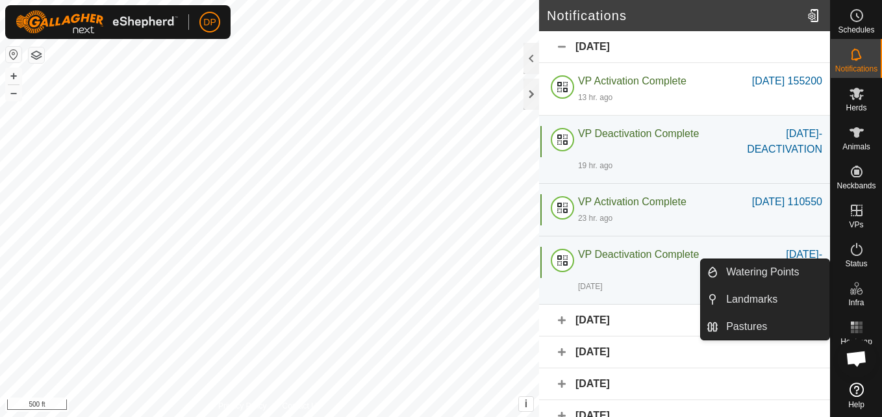
click at [858, 284] on icon at bounding box center [856, 284] width 5 height 5
click at [773, 269] on link "Watering Points" at bounding box center [773, 272] width 111 height 26
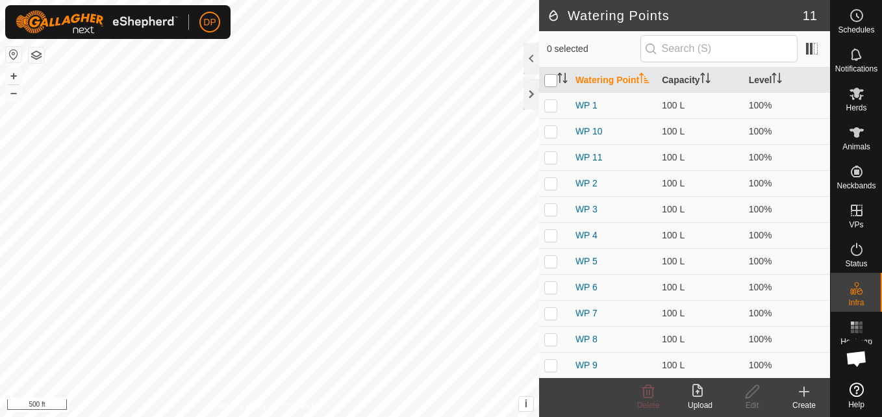
click at [546, 86] on input "checkbox" at bounding box center [550, 80] width 13 height 13
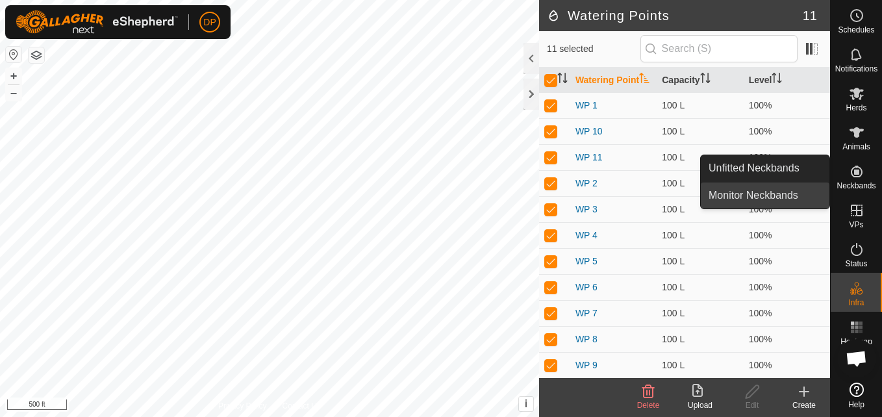
click at [814, 193] on link "Monitor Neckbands" at bounding box center [765, 195] width 129 height 26
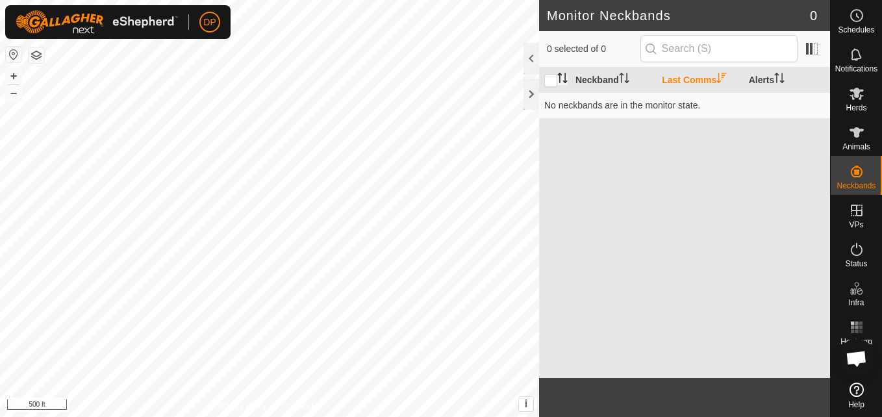
click at [559, 75] on icon "Activate to sort" at bounding box center [559, 78] width 1 height 10
click at [559, 75] on icon "Activate to sort" at bounding box center [562, 78] width 10 height 10
click at [551, 79] on input "checkbox" at bounding box center [550, 80] width 13 height 13
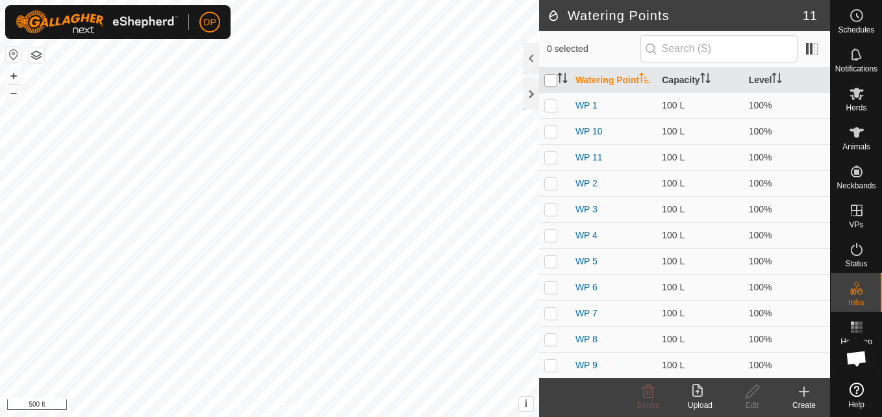
click at [550, 86] on input "checkbox" at bounding box center [550, 80] width 13 height 13
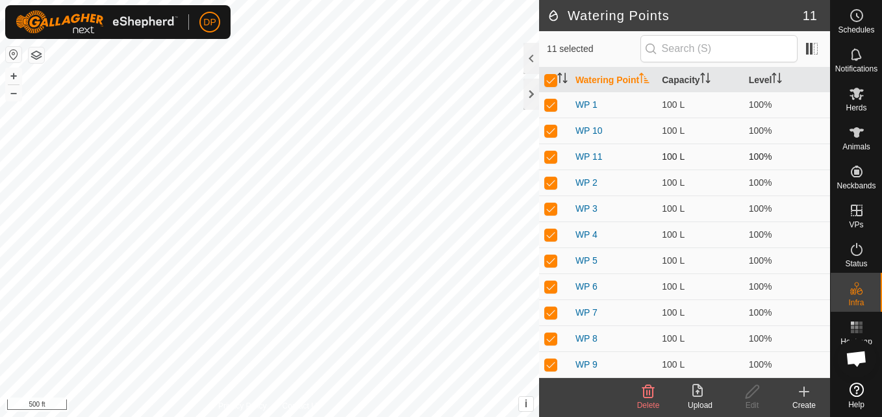
scroll to position [14, 0]
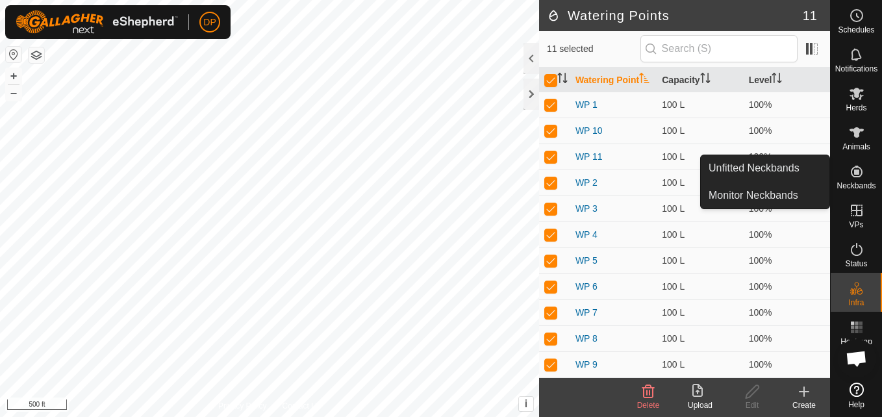
click at [855, 173] on icon at bounding box center [857, 172] width 12 height 12
click at [800, 191] on link "Monitor Neckbands" at bounding box center [765, 195] width 129 height 26
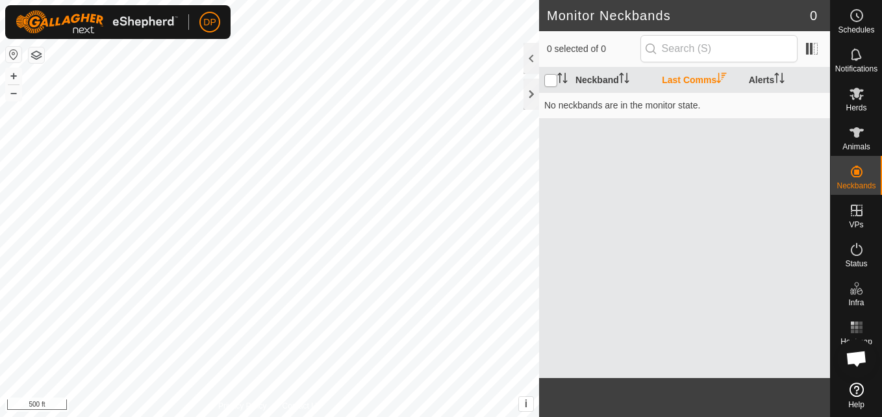
click at [549, 80] on input "checkbox" at bounding box center [550, 80] width 13 height 13
click at [853, 136] on icon at bounding box center [857, 133] width 16 height 16
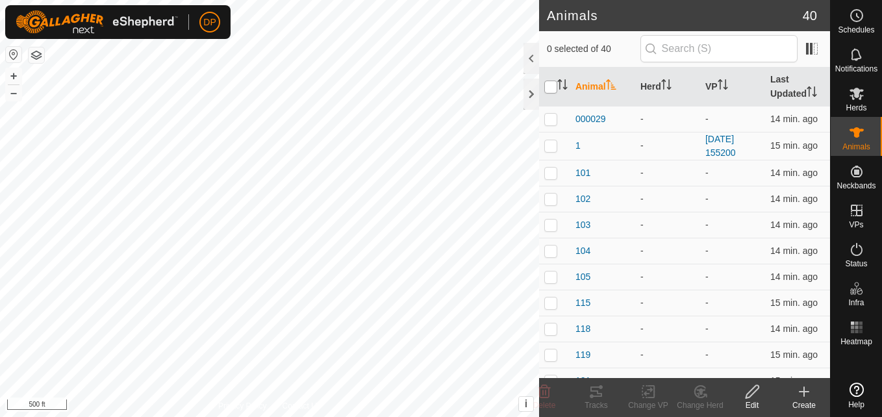
click at [548, 84] on input "checkbox" at bounding box center [550, 87] width 13 height 13
checkbox input "true"
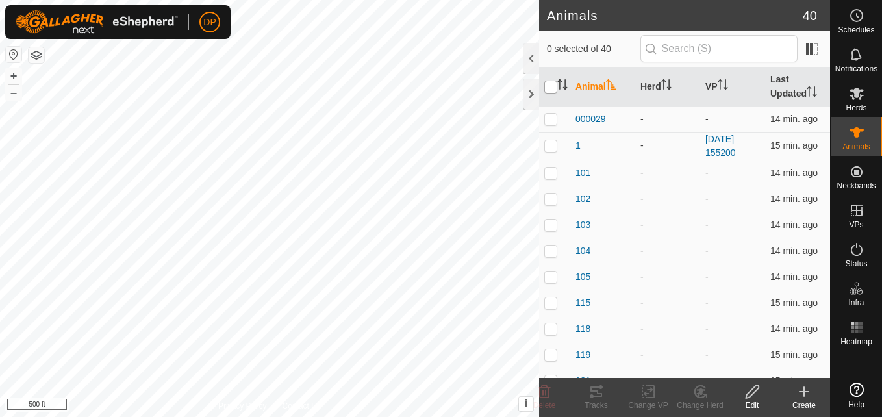
checkbox input "true"
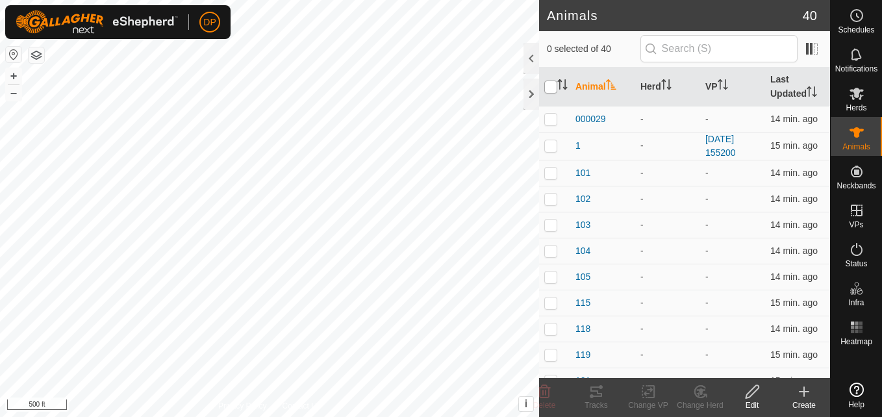
checkbox input "true"
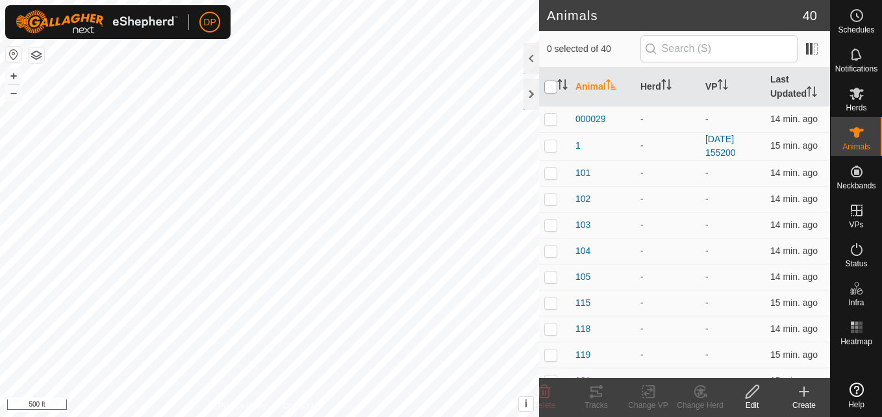
checkbox input "true"
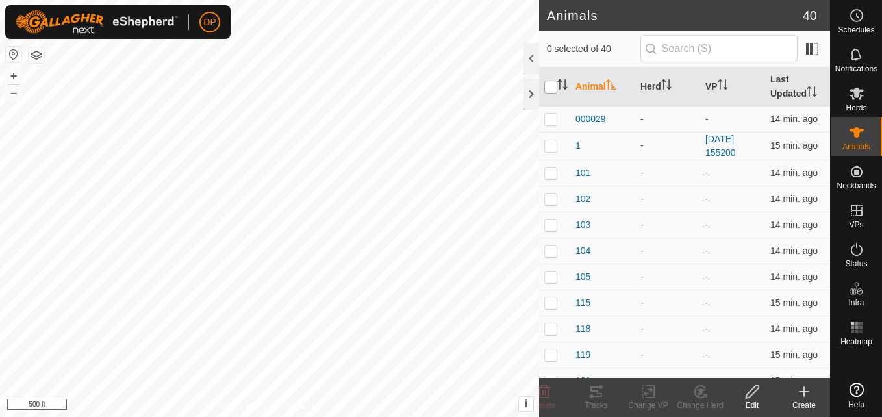
checkbox input "true"
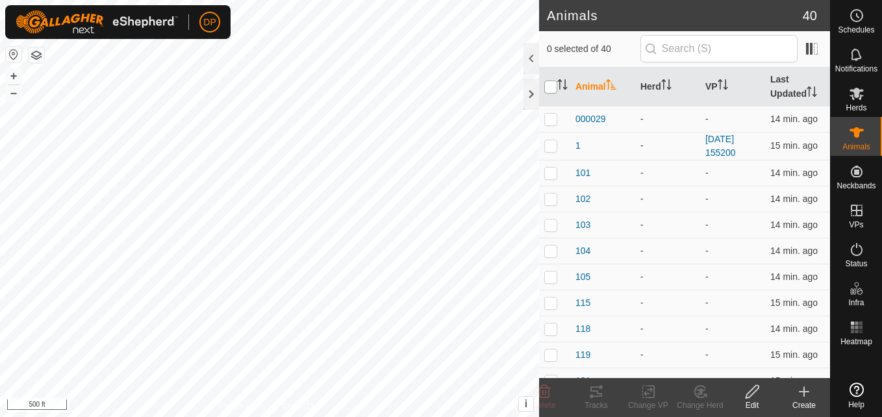
checkbox input "true"
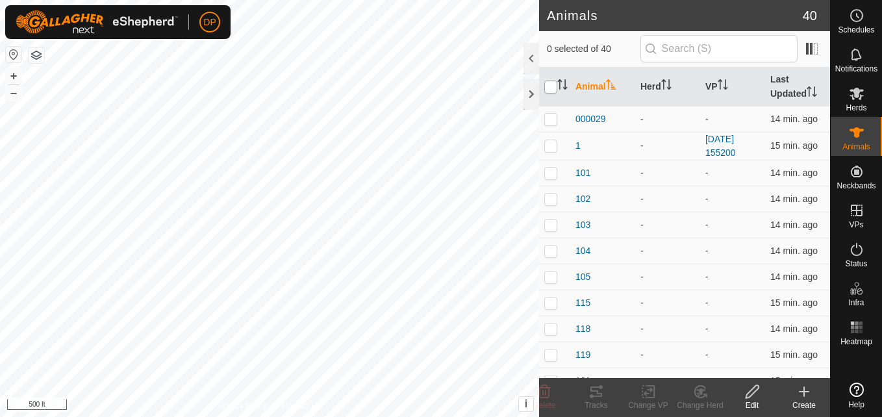
checkbox input "true"
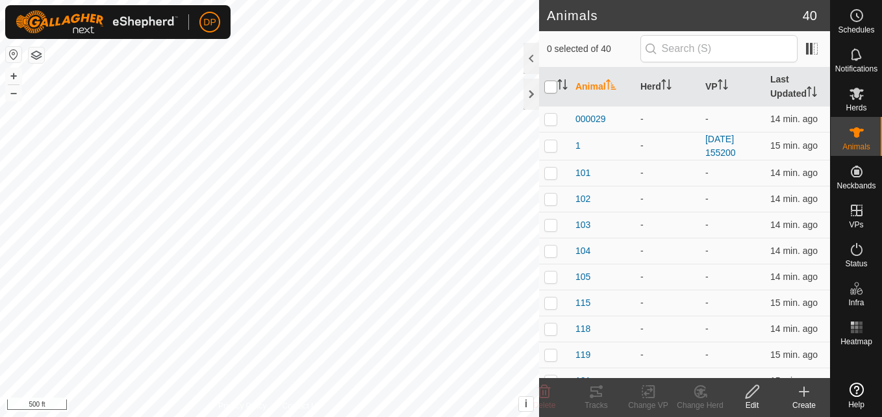
checkbox input "true"
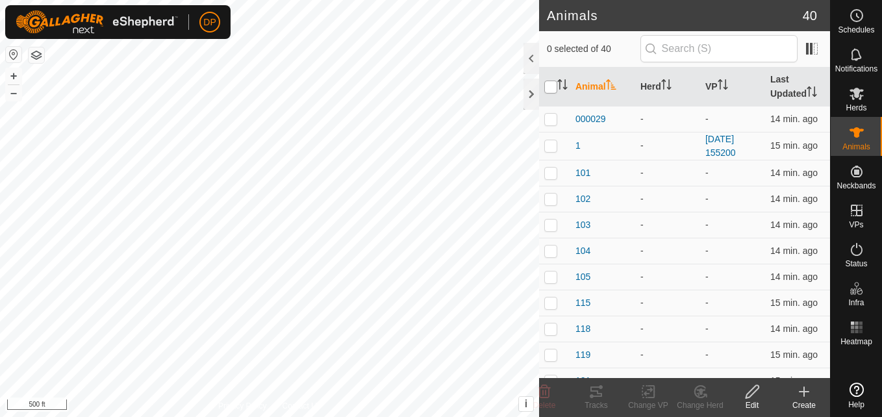
checkbox input "true"
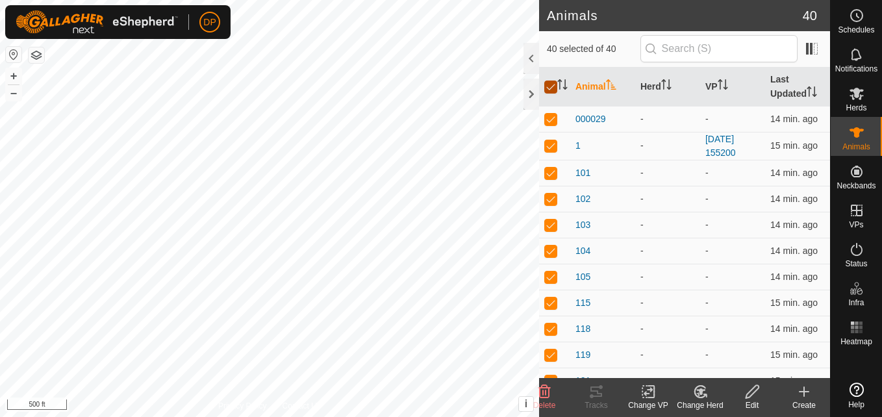
click at [548, 84] on input "checkbox" at bounding box center [550, 87] width 13 height 13
checkbox input "false"
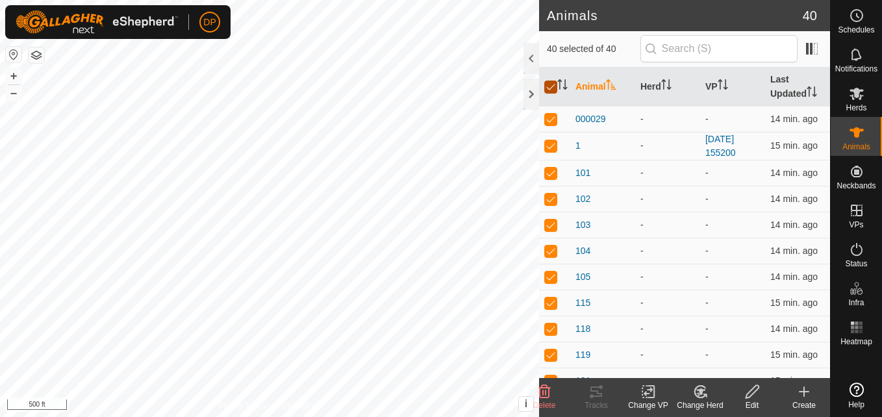
checkbox input "false"
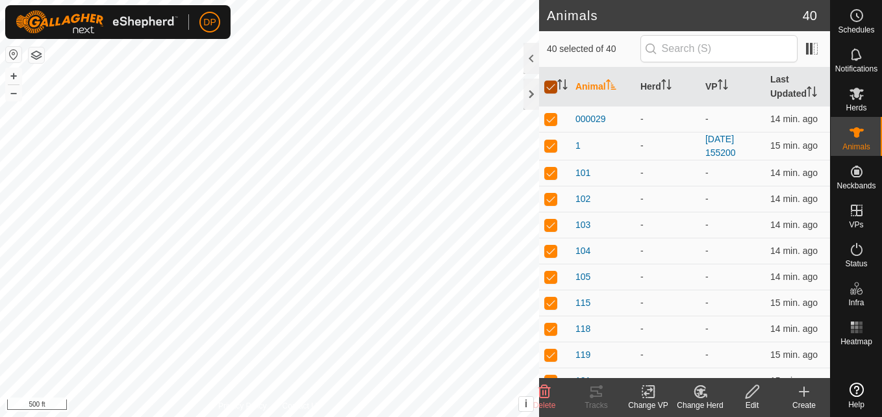
checkbox input "false"
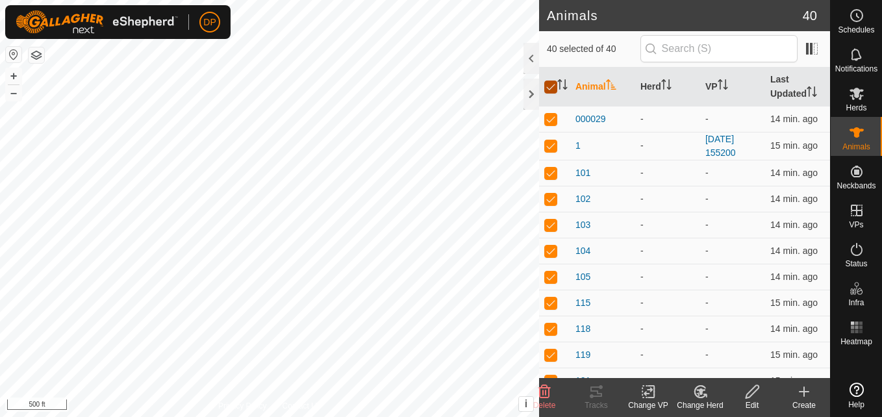
checkbox input "false"
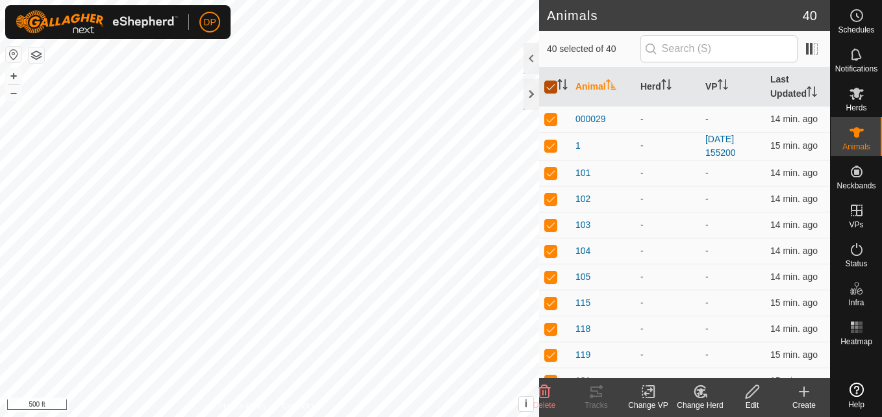
checkbox input "false"
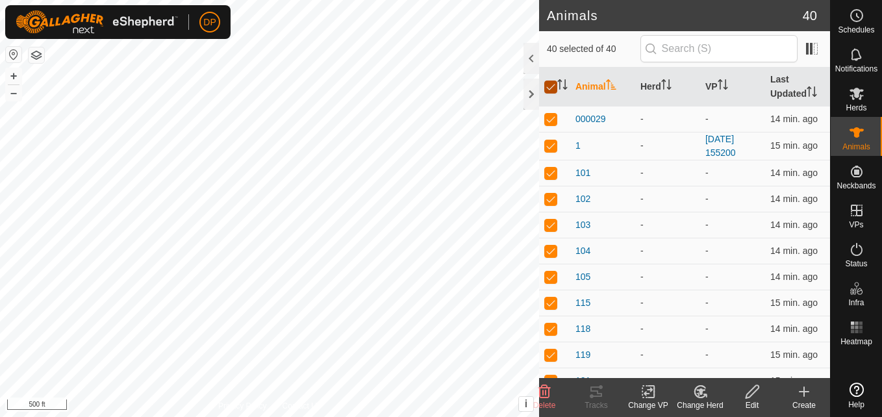
checkbox input "false"
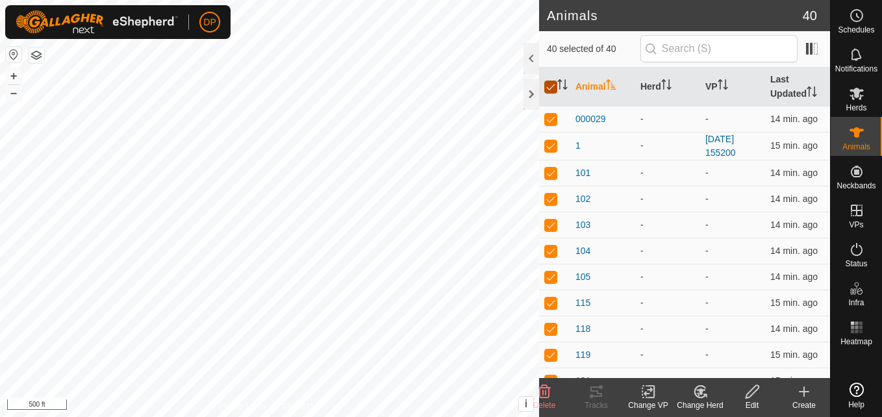
checkbox input "false"
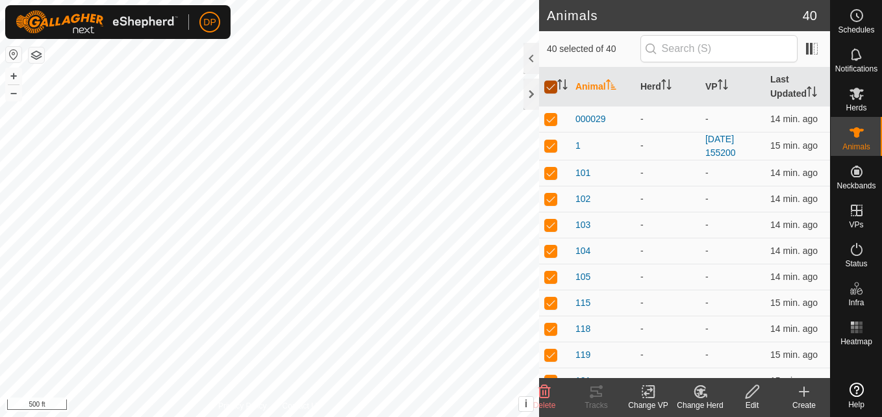
checkbox input "false"
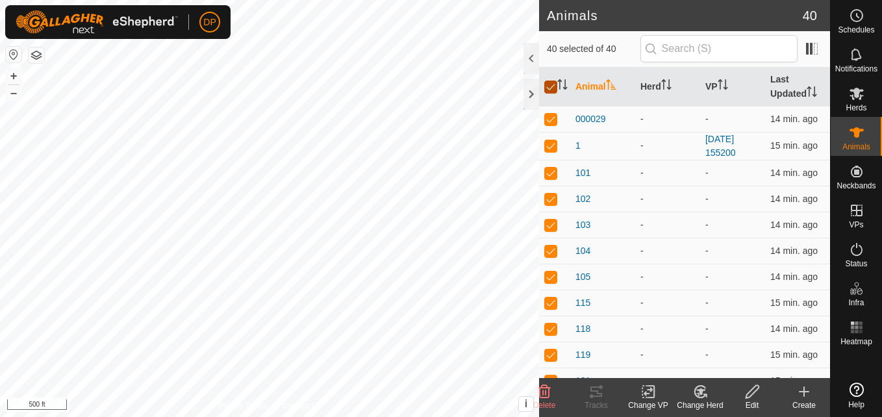
checkbox input "false"
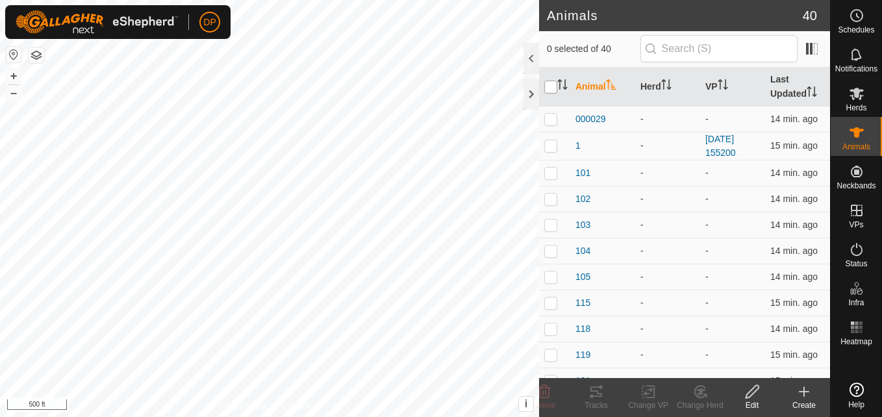
click at [548, 84] on input "checkbox" at bounding box center [550, 87] width 13 height 13
checkbox input "true"
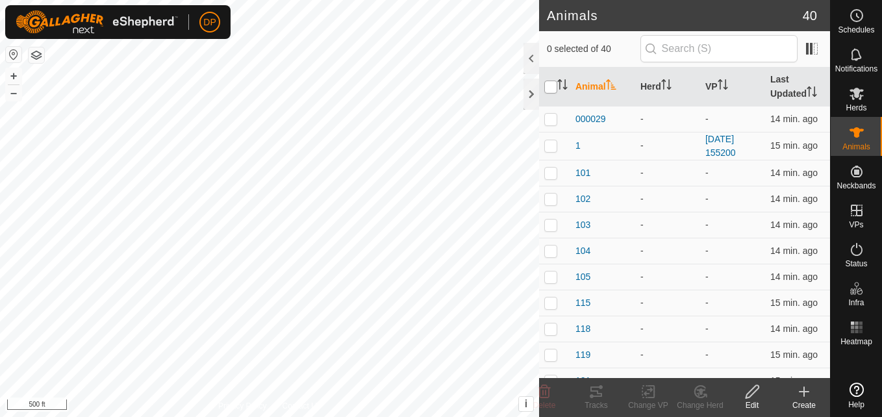
checkbox input "true"
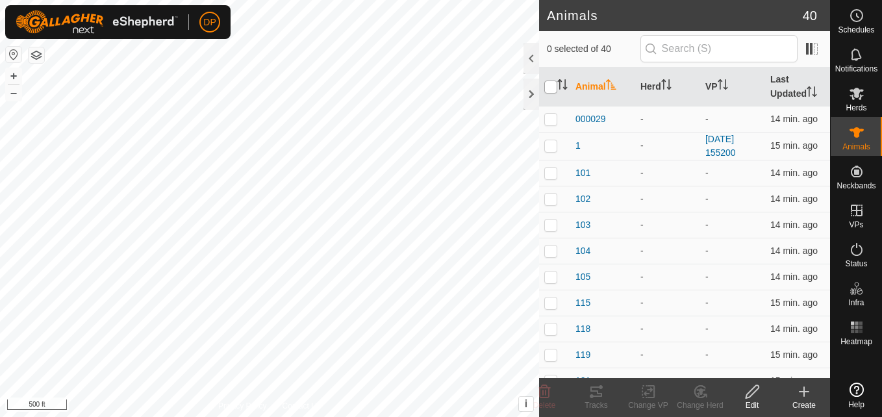
checkbox input "true"
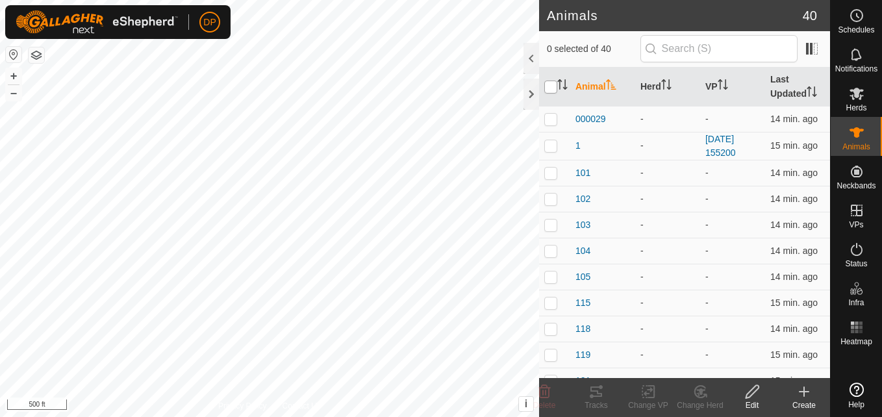
checkbox input "true"
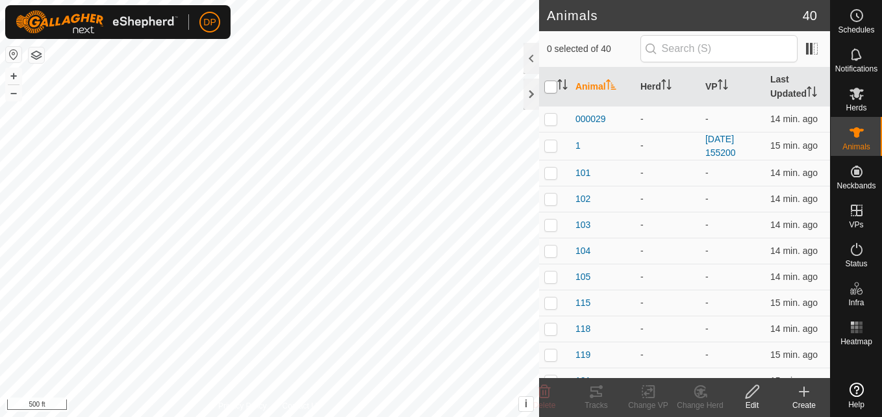
checkbox input "true"
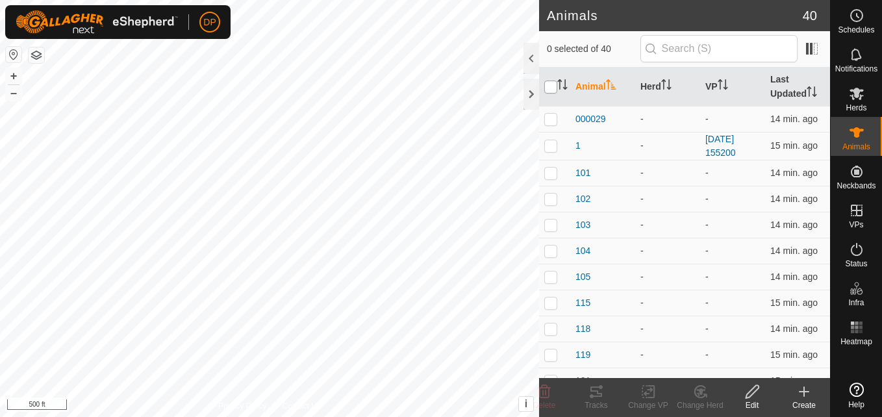
checkbox input "true"
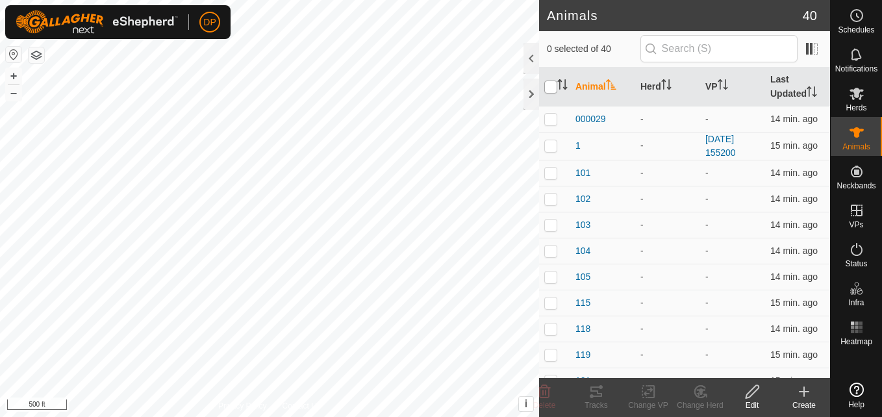
checkbox input "true"
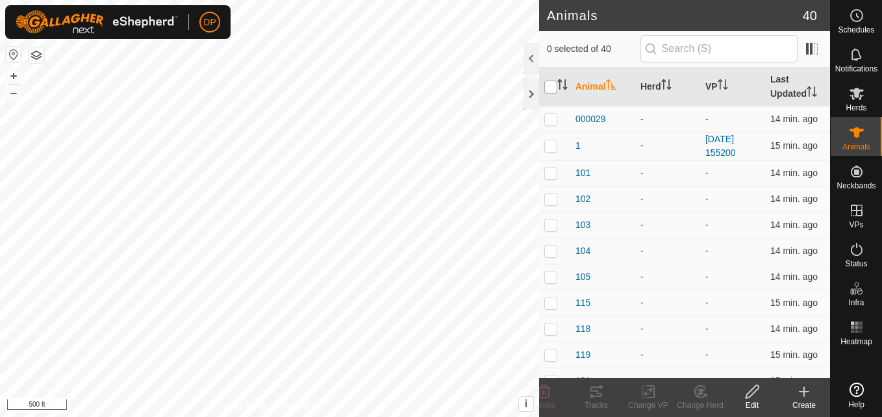
checkbox input "true"
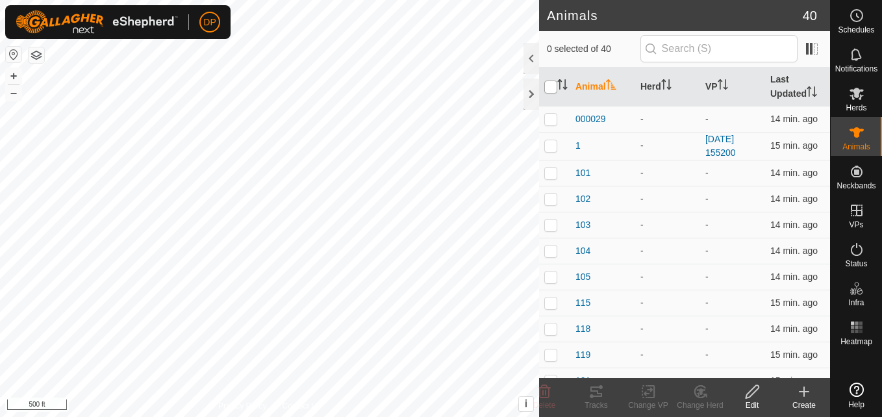
checkbox input "true"
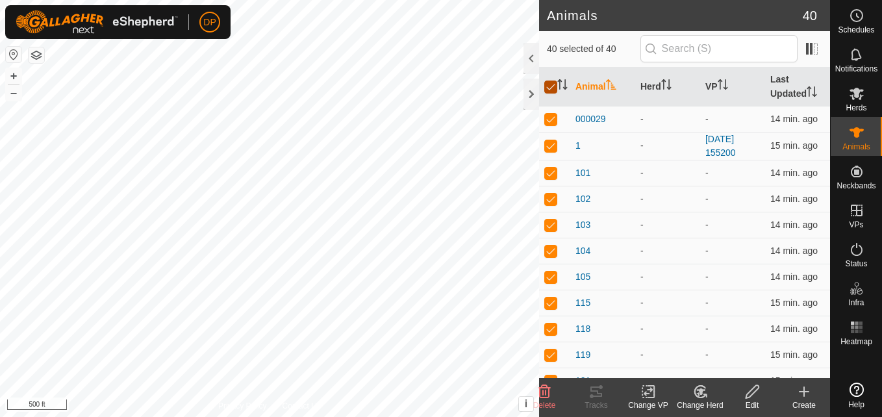
click at [548, 84] on input "checkbox" at bounding box center [550, 87] width 13 height 13
checkbox input "false"
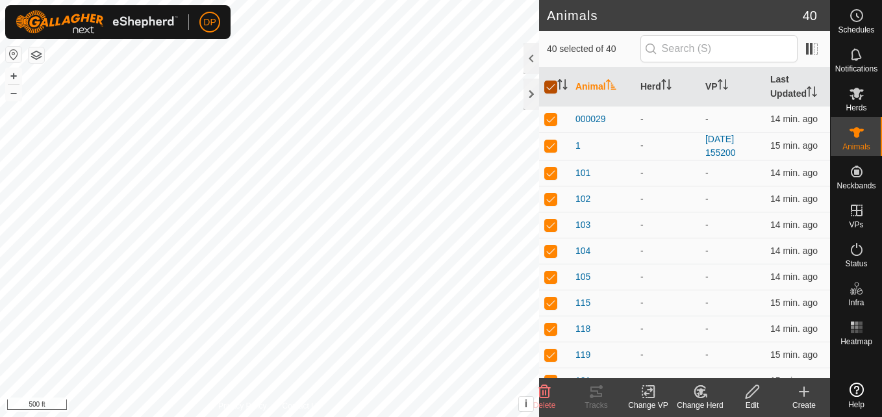
checkbox input "false"
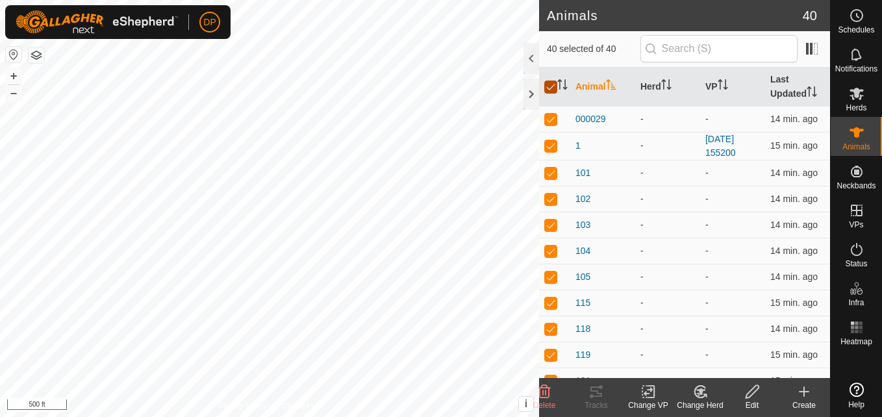
checkbox input "false"
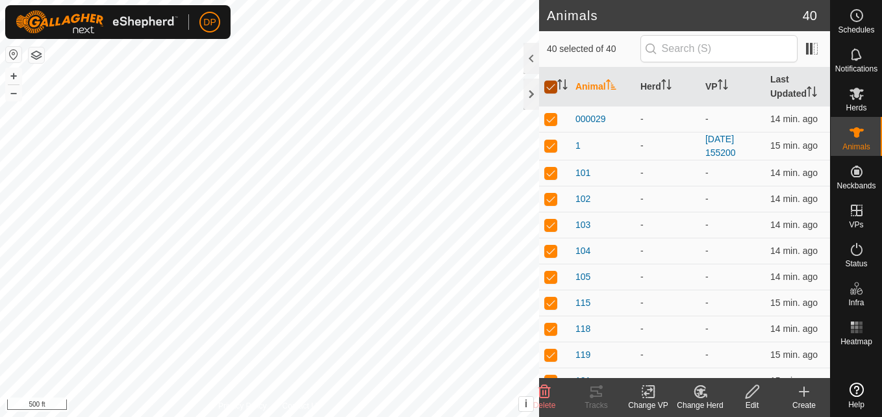
checkbox input "false"
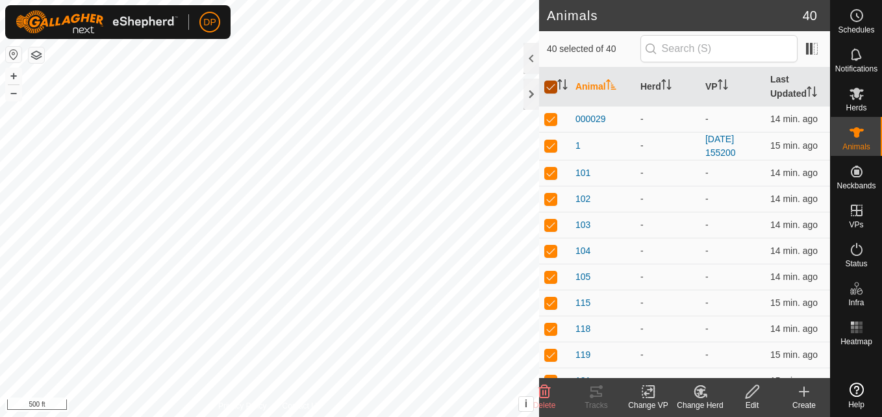
checkbox input "false"
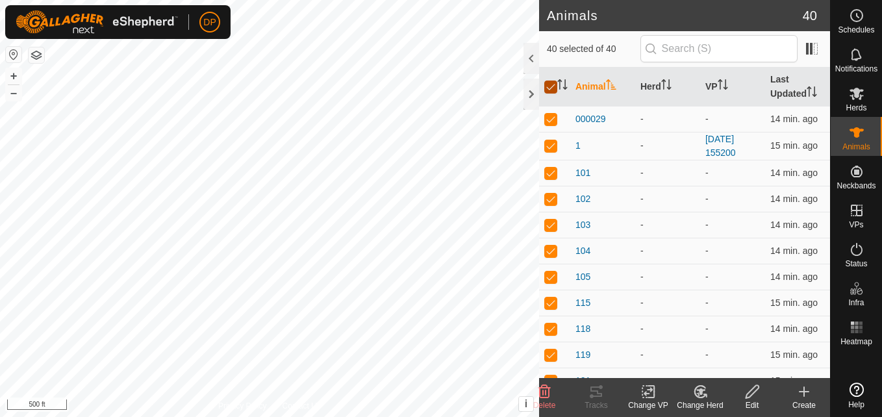
checkbox input "false"
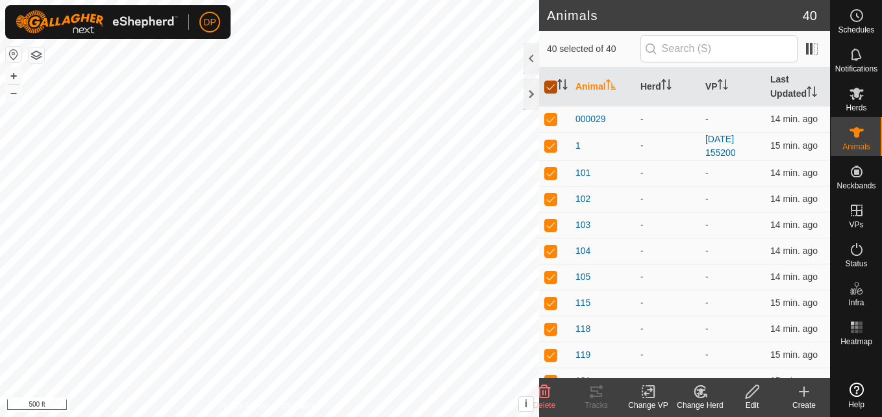
checkbox input "false"
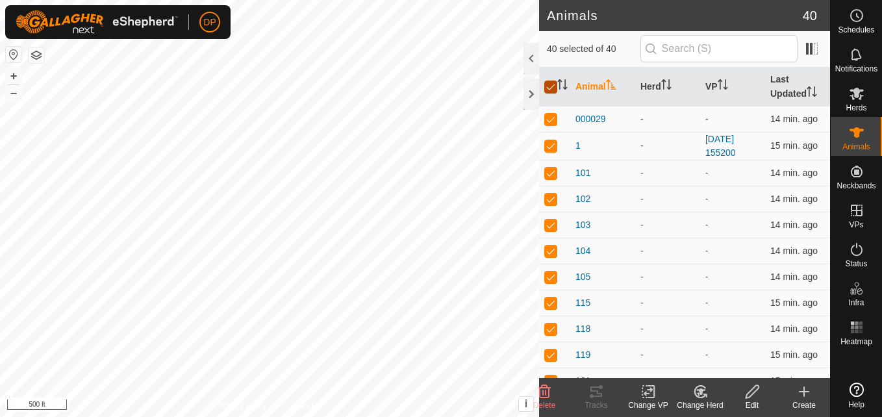
checkbox input "false"
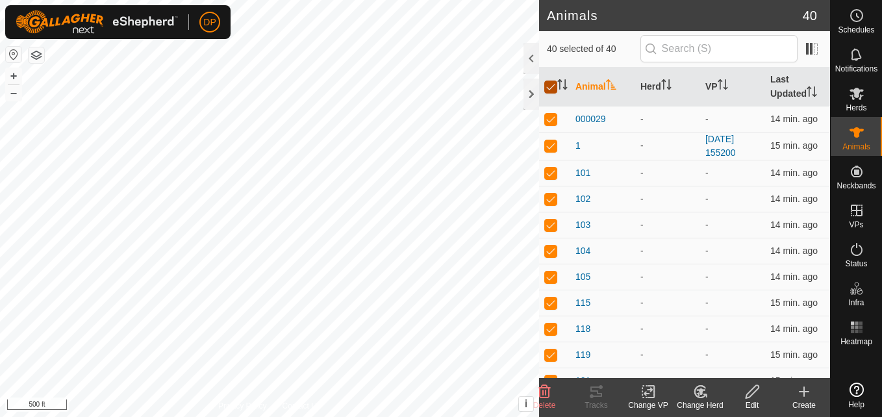
checkbox input "false"
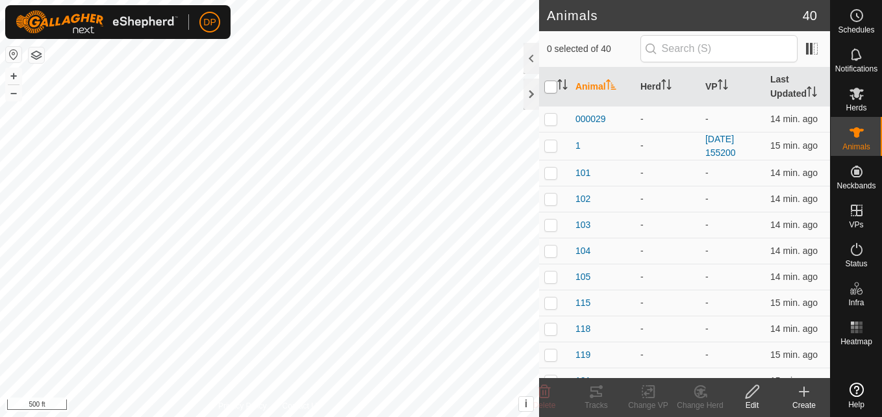
click at [548, 84] on input "checkbox" at bounding box center [550, 87] width 13 height 13
checkbox input "true"
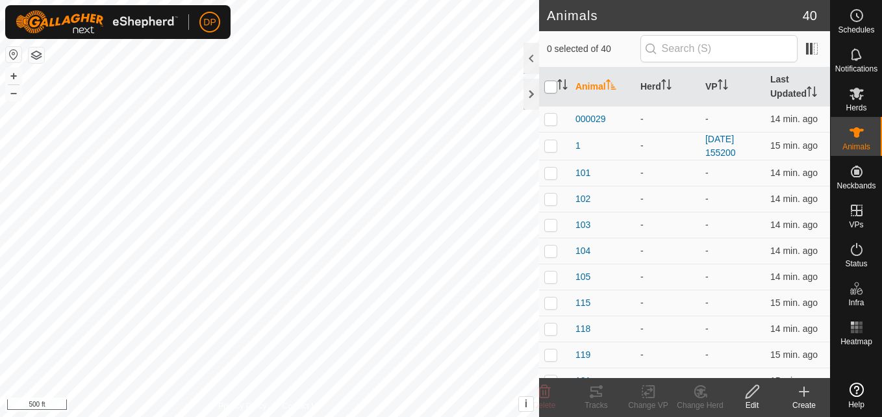
checkbox input "true"
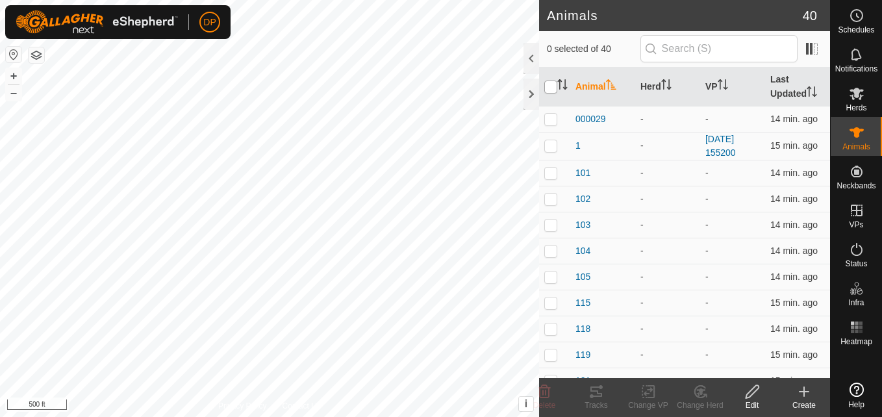
checkbox input "true"
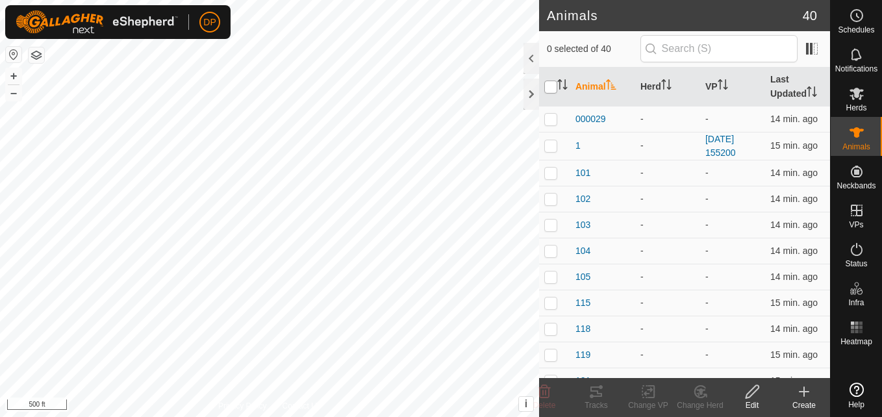
checkbox input "true"
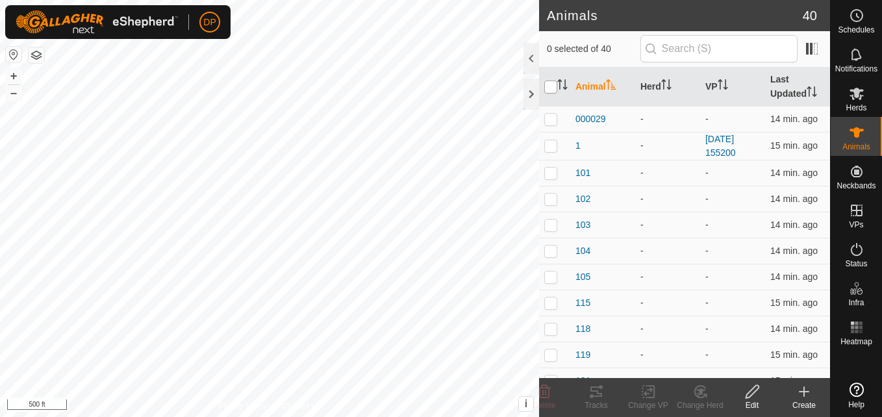
checkbox input "true"
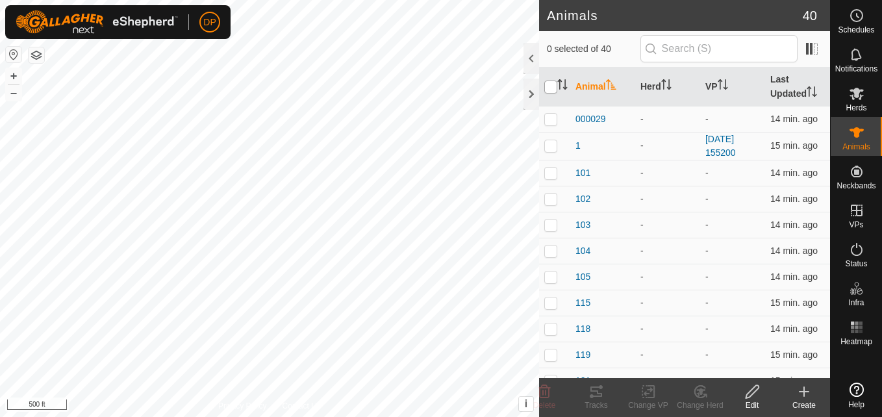
checkbox input "true"
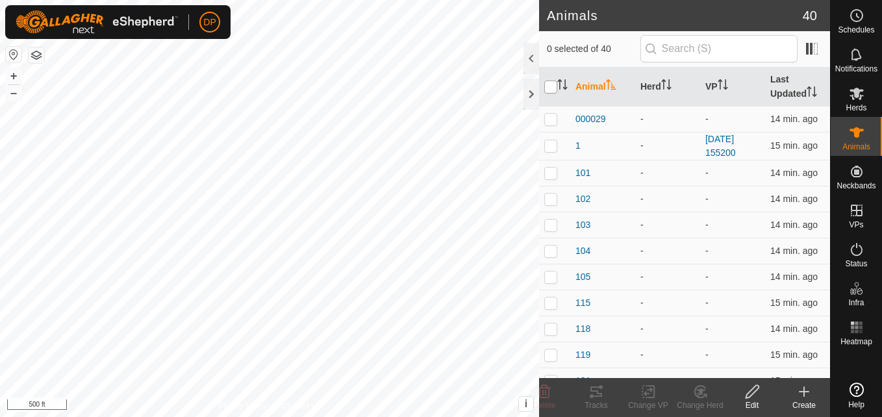
checkbox input "true"
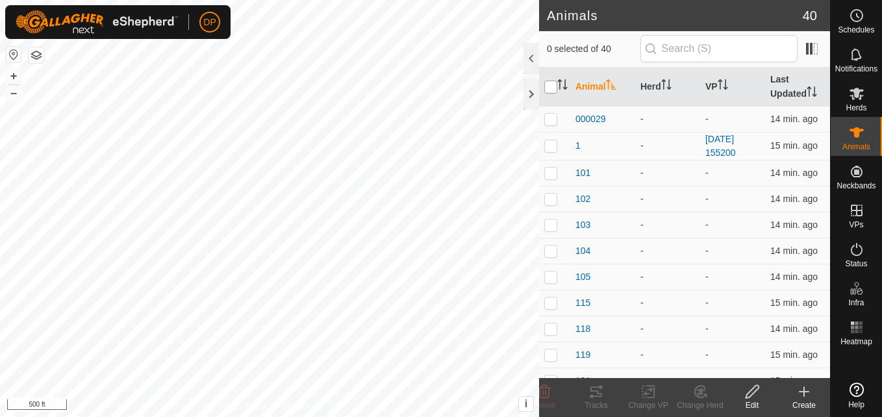
checkbox input "true"
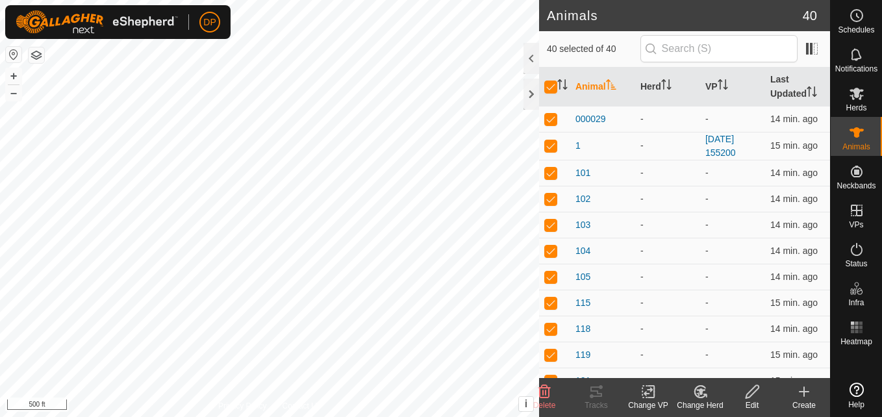
click at [708, 392] on icon at bounding box center [700, 392] width 16 height 16
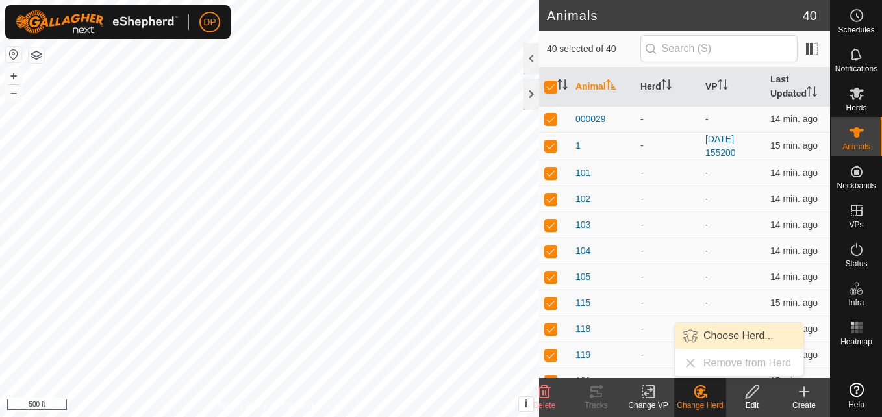
click at [723, 331] on link "Choose Herd..." at bounding box center [739, 336] width 129 height 26
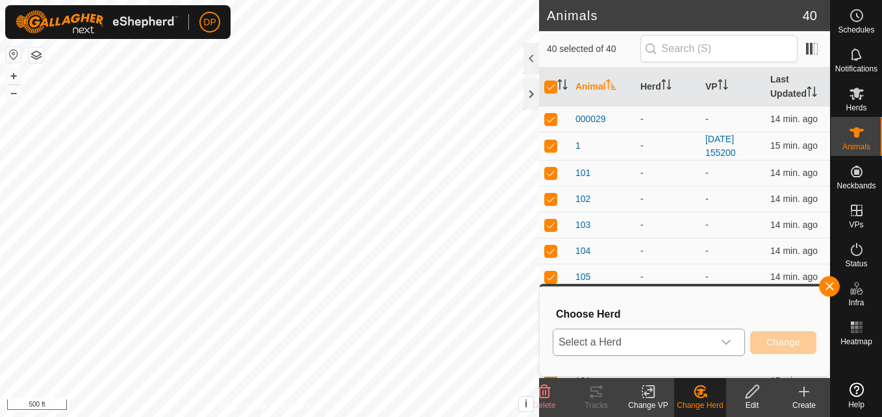
click at [729, 338] on icon "dropdown trigger" at bounding box center [726, 342] width 10 height 10
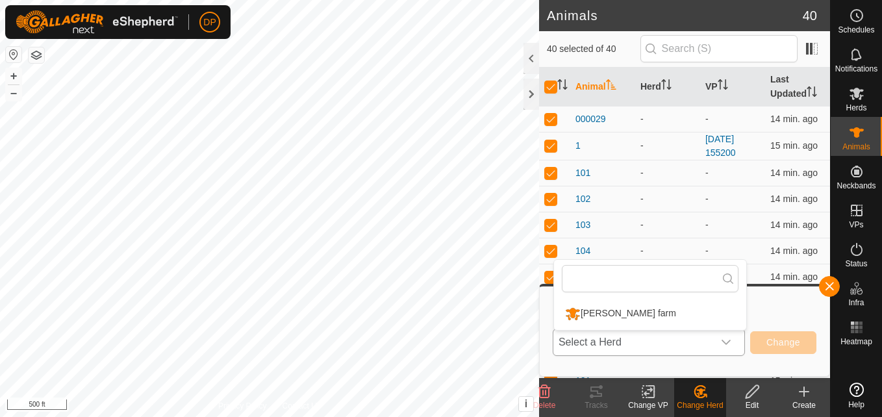
click at [619, 311] on li "[PERSON_NAME] farm" at bounding box center [650, 313] width 192 height 32
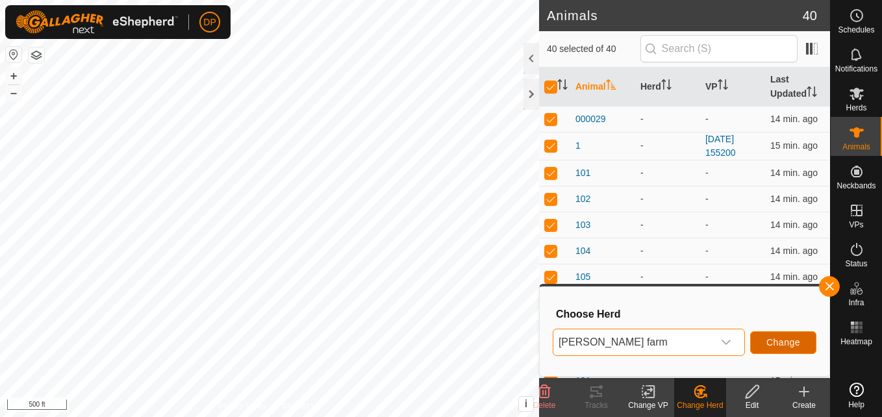
click at [779, 339] on span "Change" at bounding box center [783, 342] width 34 height 10
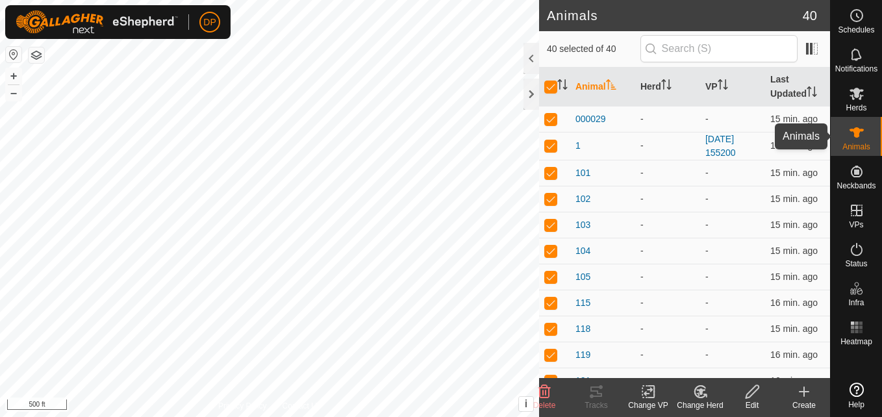
click at [861, 134] on icon at bounding box center [857, 133] width 16 height 16
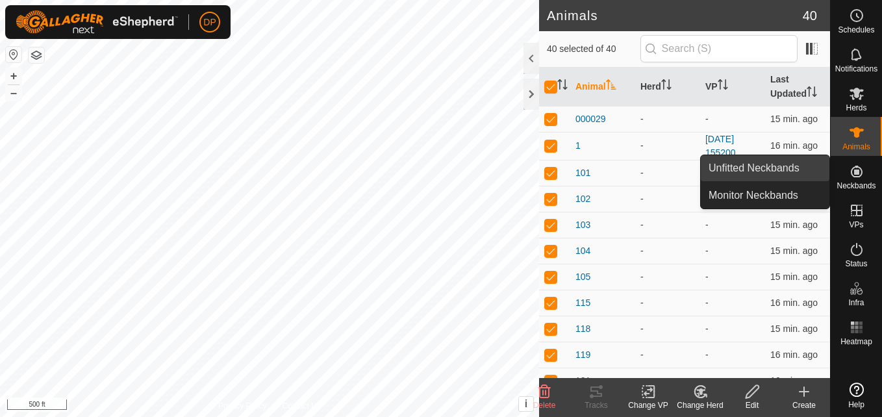
click at [788, 167] on link "Unfitted Neckbands" at bounding box center [765, 168] width 129 height 26
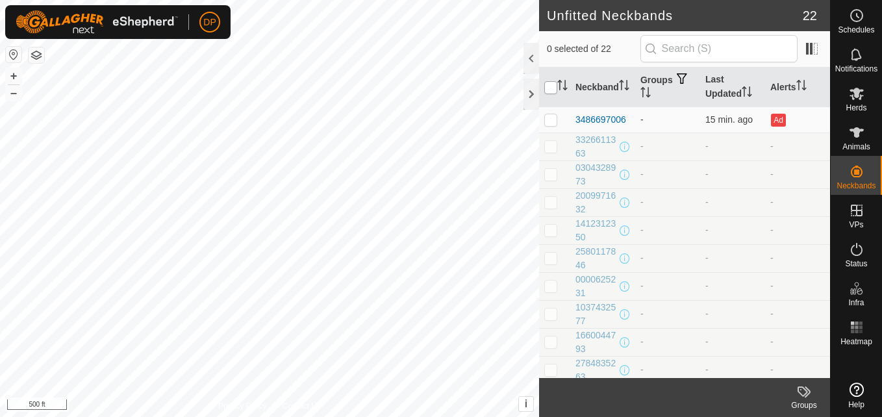
click at [550, 88] on input "checkbox" at bounding box center [550, 87] width 13 height 13
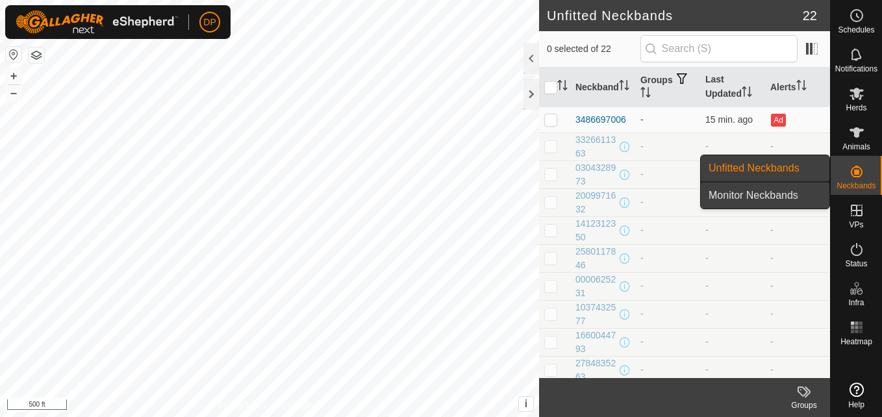
click at [814, 190] on link "Monitor Neckbands" at bounding box center [765, 195] width 129 height 26
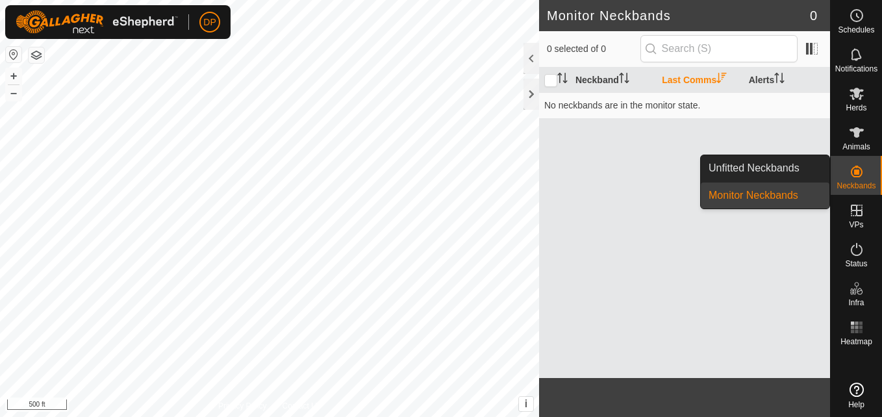
click at [804, 192] on link "Monitor Neckbands" at bounding box center [765, 195] width 129 height 26
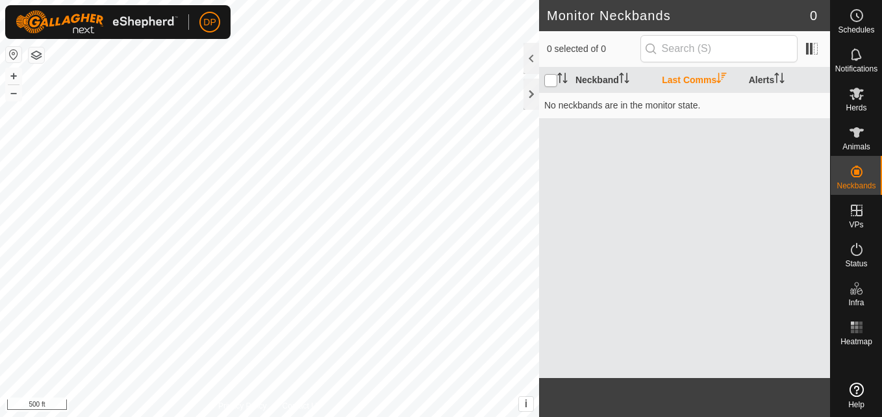
click at [551, 80] on input "checkbox" at bounding box center [550, 80] width 13 height 13
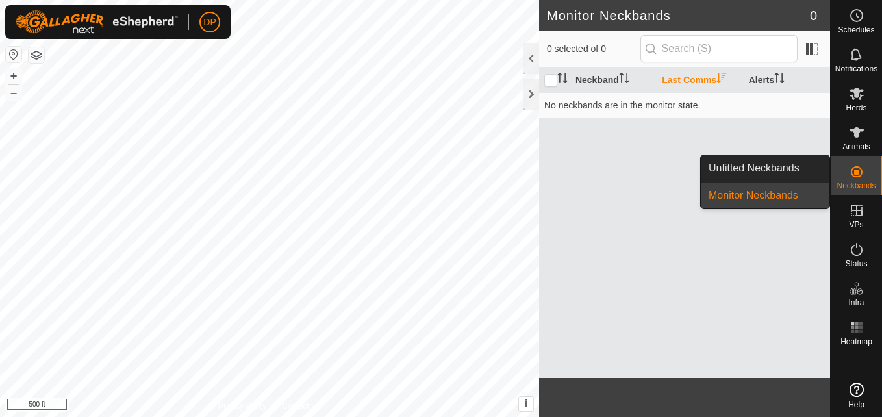
drag, startPoint x: 834, startPoint y: 167, endPoint x: 853, endPoint y: 165, distance: 18.9
click at [853, 165] on icon at bounding box center [857, 172] width 16 height 16
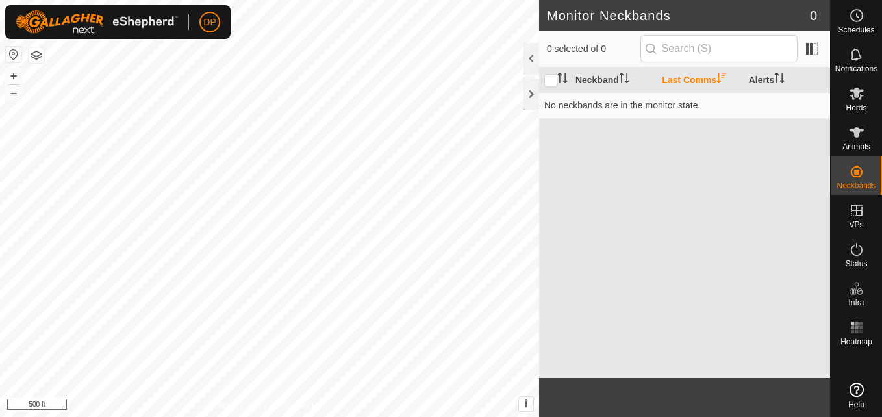
drag, startPoint x: 553, startPoint y: 77, endPoint x: 530, endPoint y: 58, distance: 29.9
click at [530, 58] on div at bounding box center [531, 58] width 16 height 31
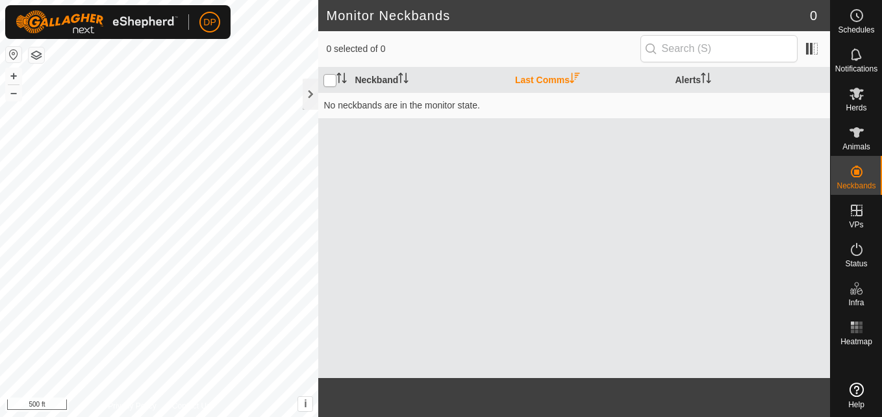
click at [330, 81] on input "checkbox" at bounding box center [329, 80] width 13 height 13
click at [557, 79] on th "Last Comms" at bounding box center [590, 80] width 160 height 25
click at [703, 77] on icon "Activate to sort" at bounding box center [706, 78] width 10 height 10
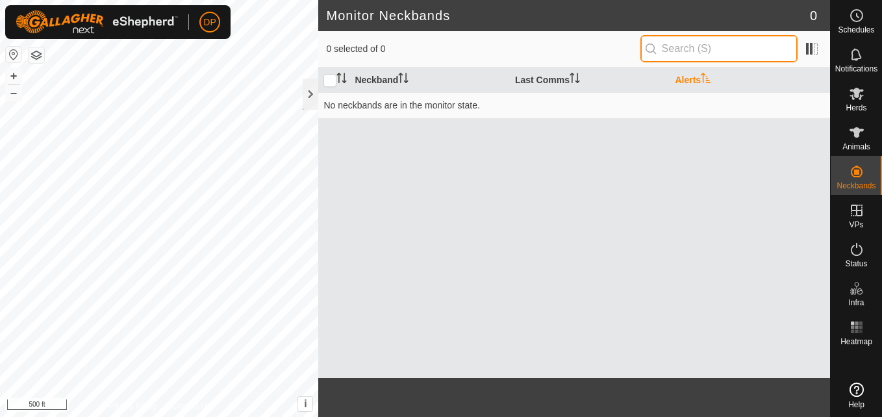
click at [731, 50] on input "text" at bounding box center [718, 48] width 157 height 27
drag, startPoint x: 731, startPoint y: 45, endPoint x: 610, endPoint y: 196, distance: 193.6
click at [610, 196] on div "Neckband Last Comms Alerts No neckbands are in the monitor state." at bounding box center [574, 223] width 512 height 310
click at [329, 78] on input "checkbox" at bounding box center [329, 80] width 13 height 13
click at [310, 93] on div at bounding box center [311, 94] width 16 height 31
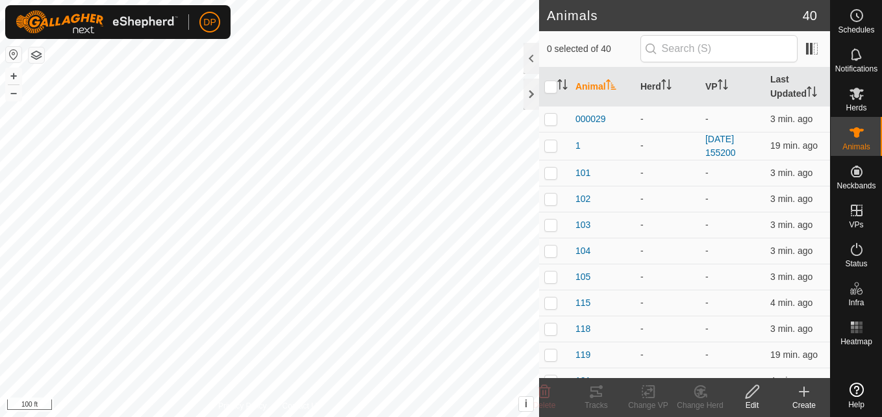
checkbox input "true"
click at [599, 392] on icon at bounding box center [596, 392] width 16 height 16
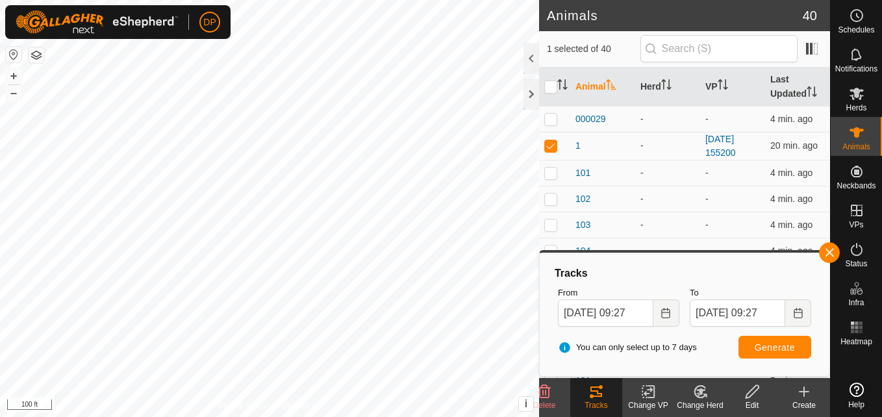
click at [755, 393] on icon at bounding box center [752, 392] width 16 height 16
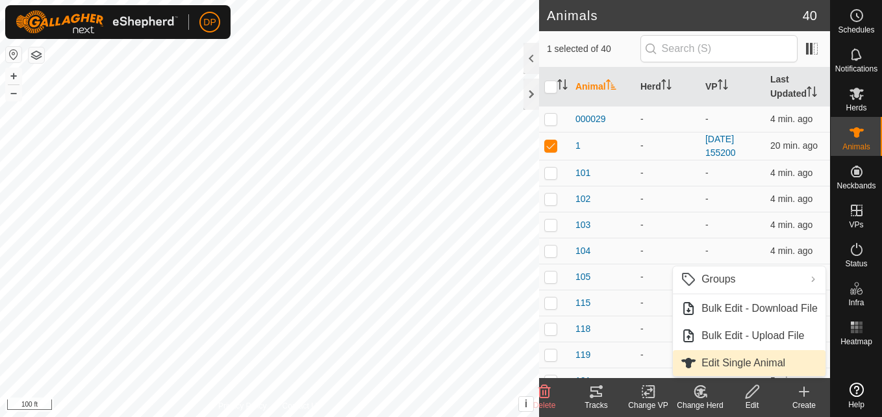
click at [743, 360] on link "Edit Single Animal" at bounding box center [749, 363] width 153 height 26
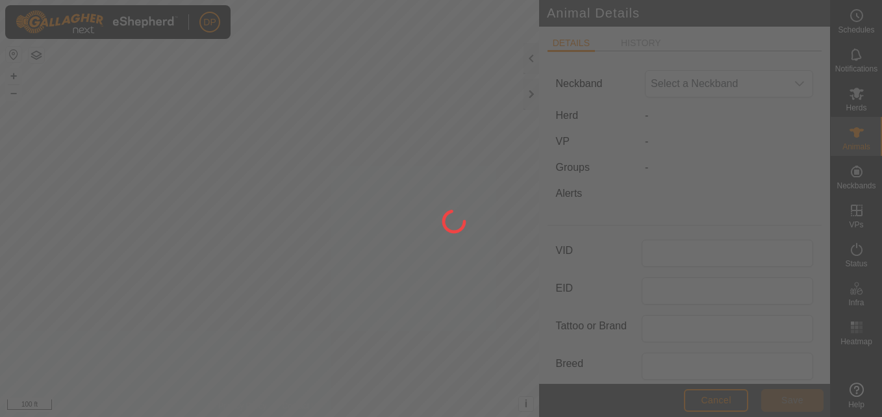
type input "1"
type input "0"
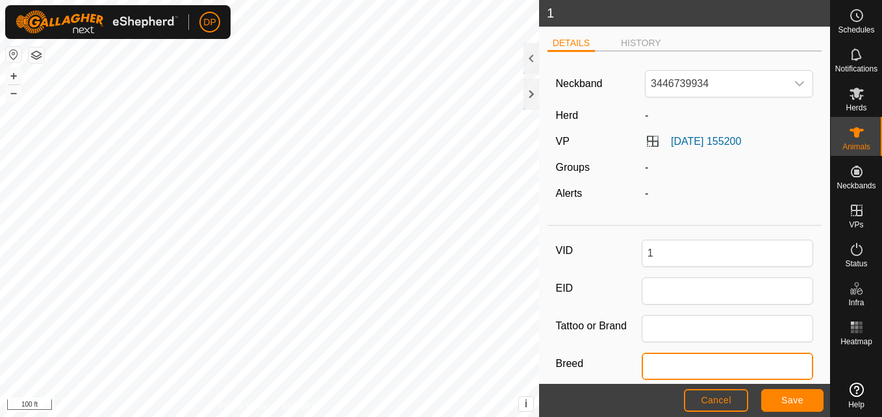
click at [669, 366] on input "Breed" at bounding box center [728, 366] width 172 height 27
type input "angus"
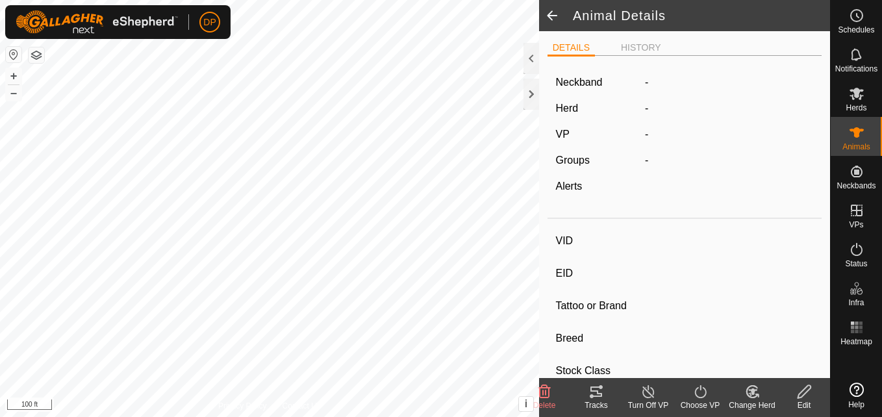
type input "1"
type input "-"
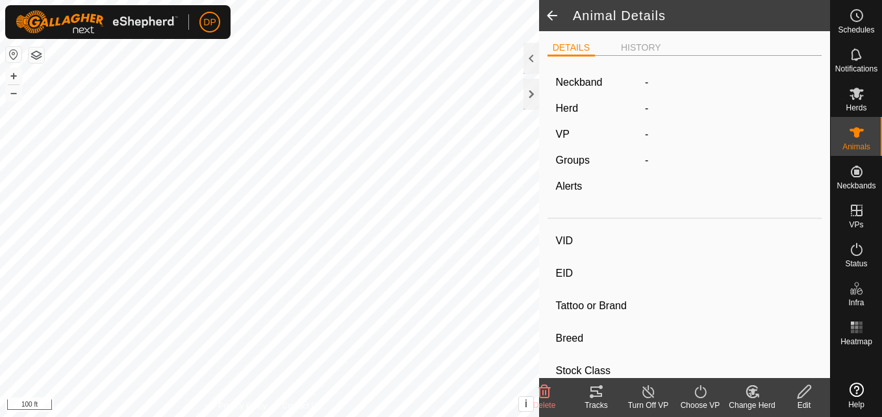
type input "0 kg"
type input "-"
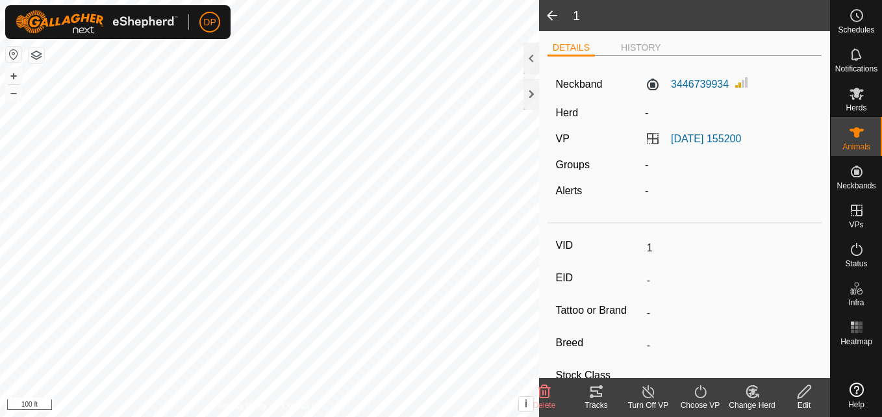
click at [667, 279] on input "-" at bounding box center [728, 280] width 172 height 22
click at [579, 273] on label "EID" at bounding box center [598, 277] width 86 height 17
click at [642, 273] on input "-" at bounding box center [728, 280] width 172 height 22
click at [691, 80] on label "3446739934" at bounding box center [687, 85] width 84 height 16
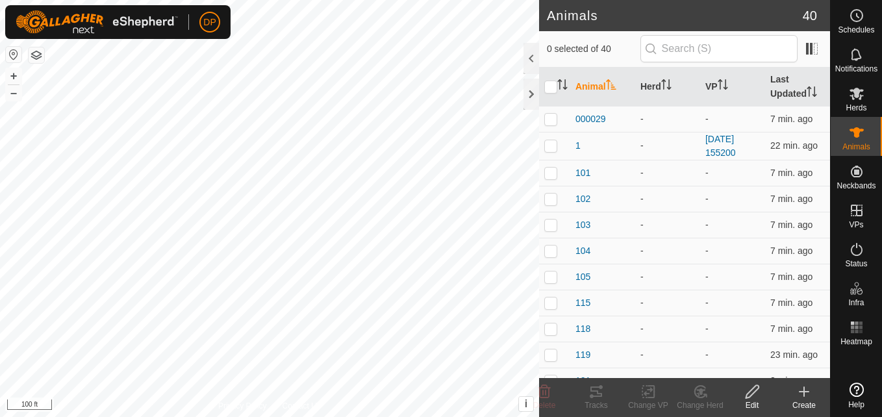
checkbox input "true"
click at [526, 95] on div at bounding box center [531, 94] width 16 height 31
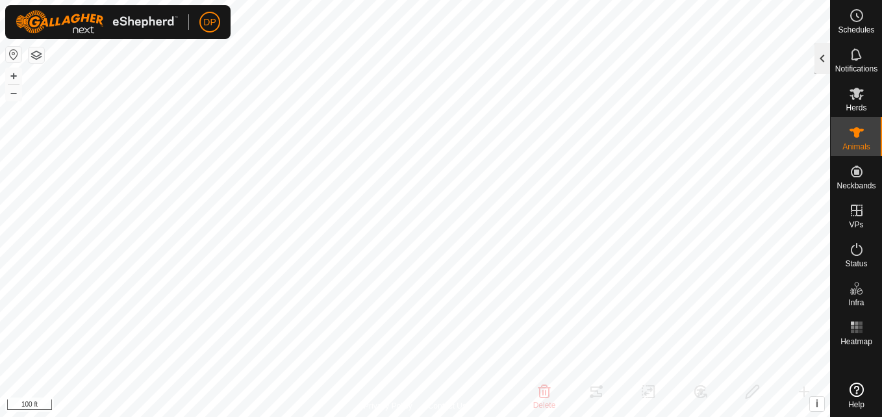
click at [823, 52] on div at bounding box center [822, 58] width 16 height 31
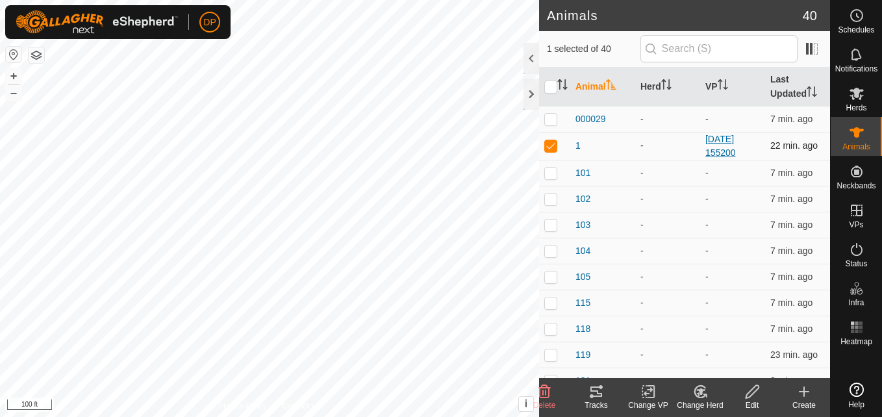
click at [717, 150] on link "[DATE] 155200" at bounding box center [720, 146] width 31 height 24
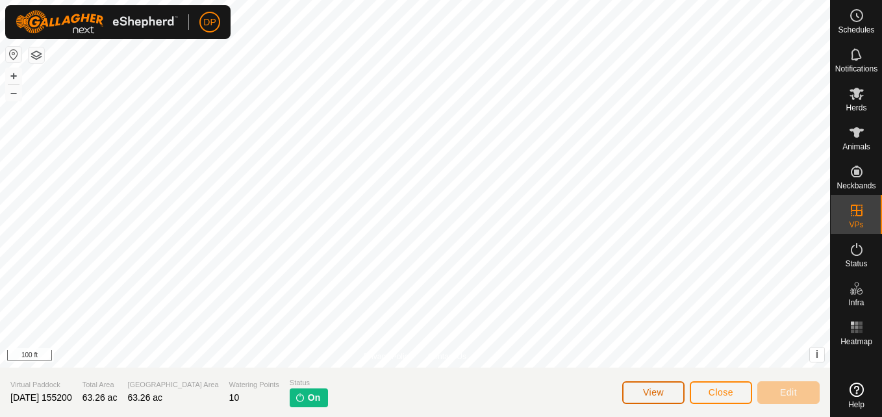
click at [656, 395] on span "View" at bounding box center [653, 392] width 21 height 10
click at [713, 393] on span "Close" at bounding box center [720, 392] width 25 height 10
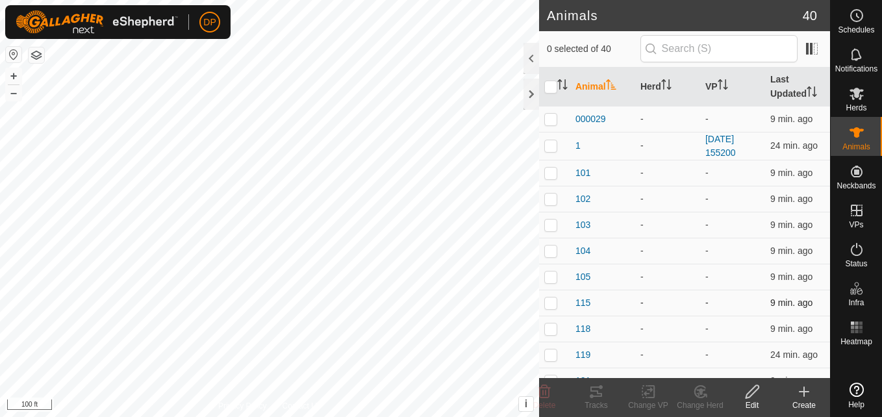
click at [550, 303] on p-checkbox at bounding box center [550, 302] width 13 height 10
checkbox input "true"
click at [548, 89] on input "checkbox" at bounding box center [550, 87] width 13 height 13
checkbox input "true"
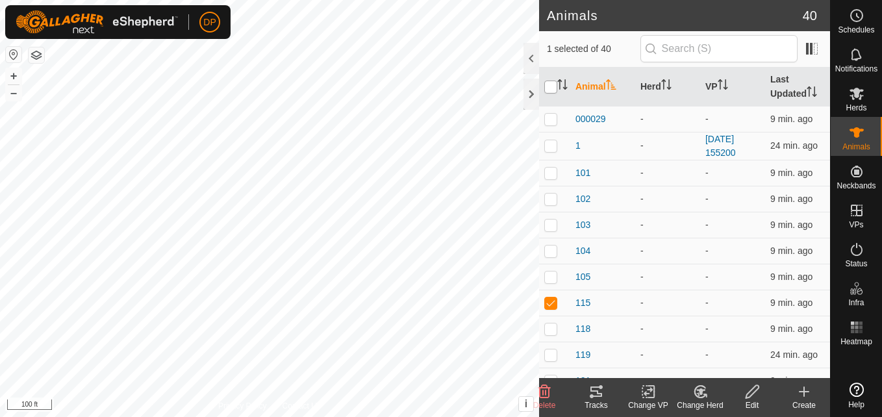
checkbox input "true"
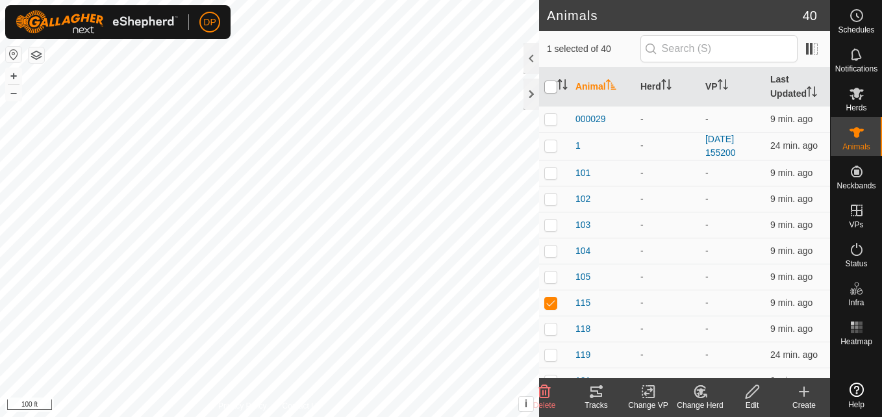
checkbox input "true"
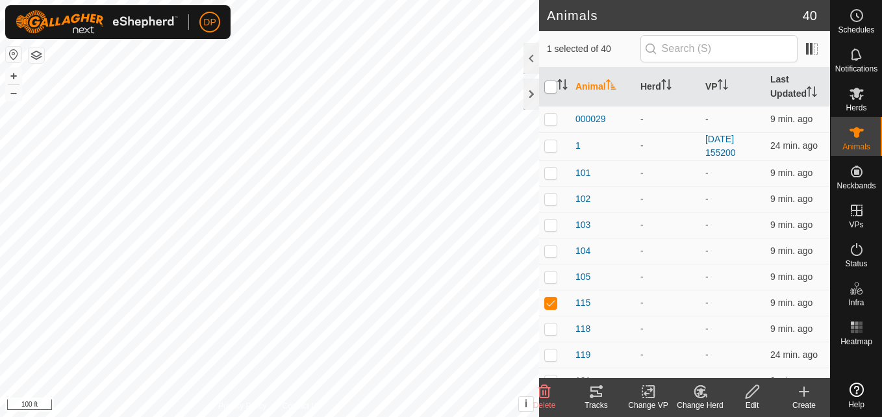
checkbox input "true"
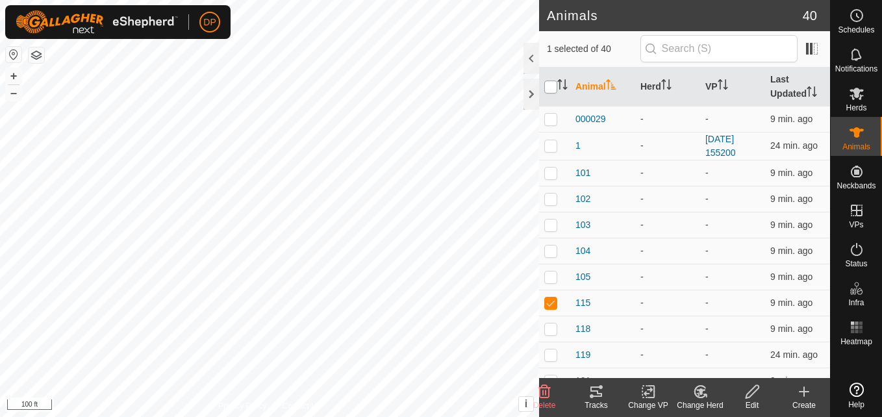
checkbox input "true"
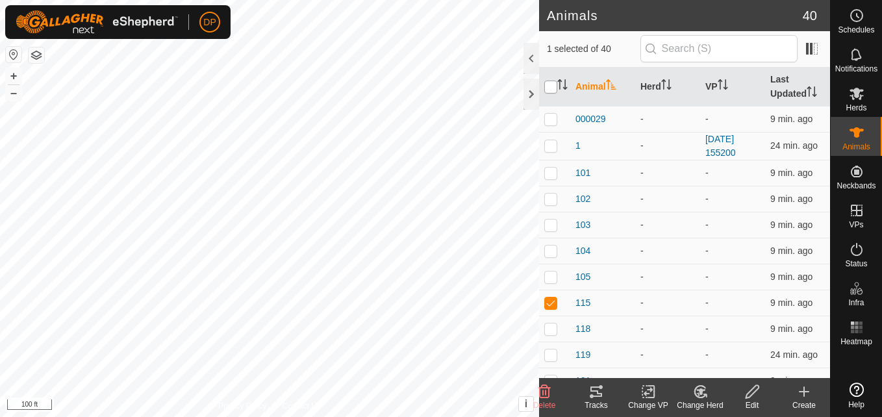
checkbox input "true"
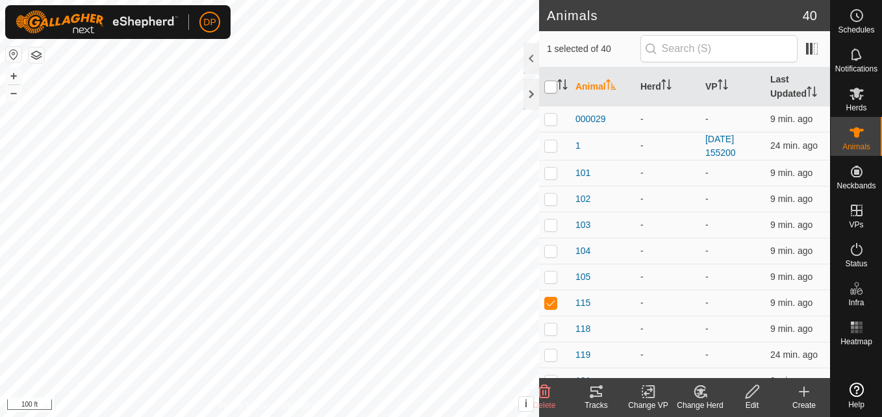
checkbox input "true"
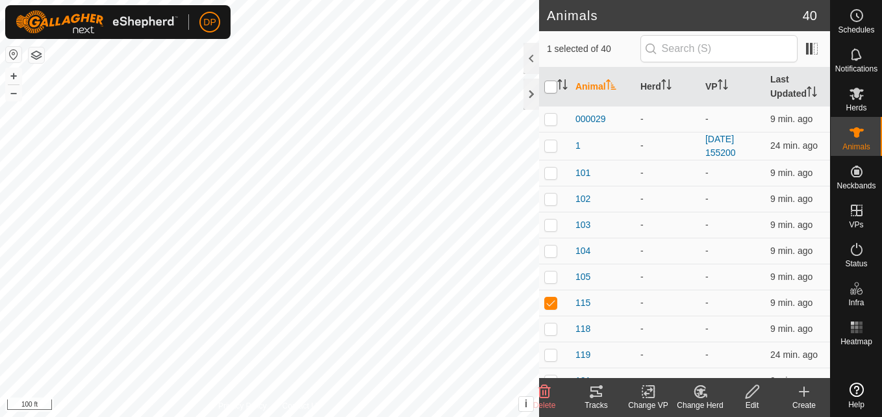
checkbox input "true"
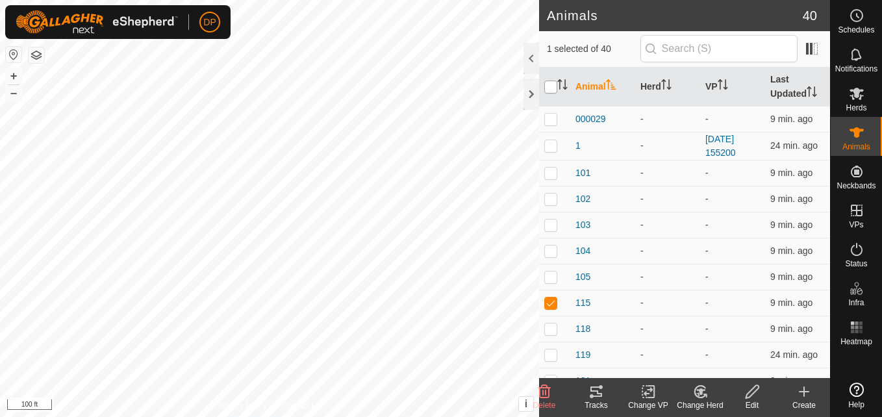
checkbox input "true"
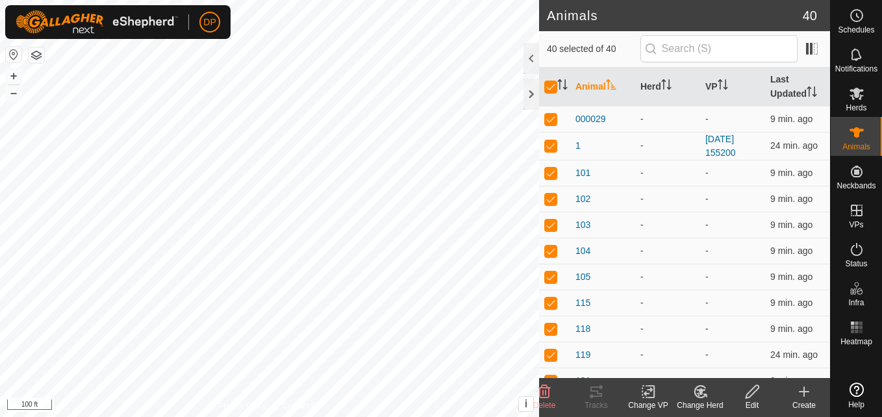
click at [808, 392] on icon at bounding box center [803, 392] width 9 height 0
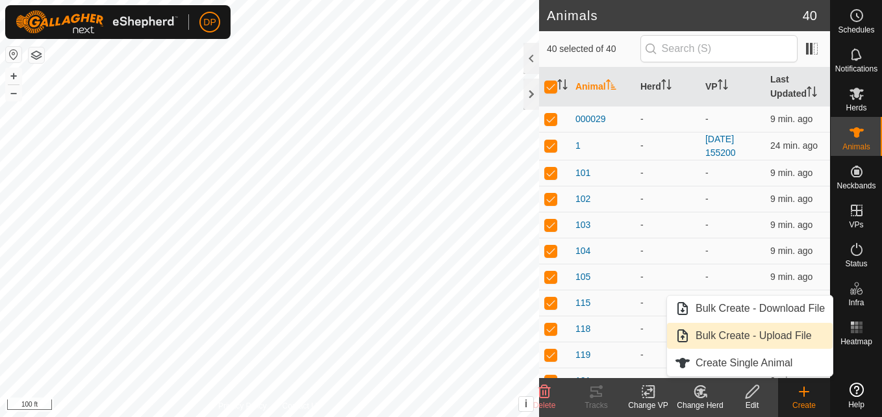
click at [762, 334] on link "Bulk Create - Upload File" at bounding box center [750, 336] width 166 height 26
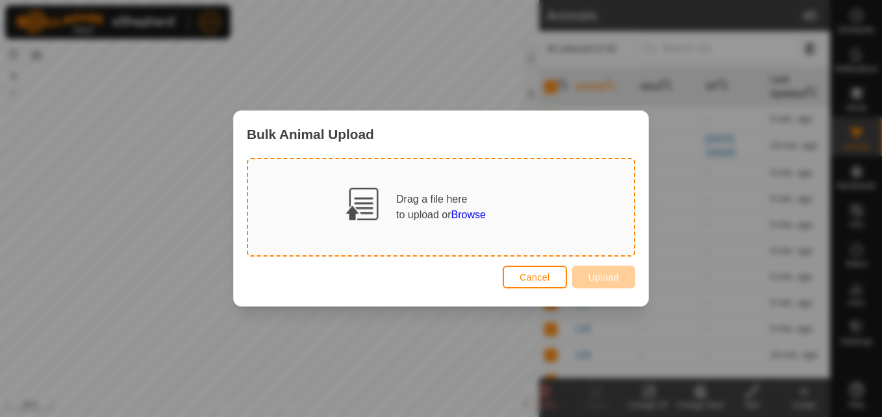
click at [396, 199] on div "Drag a file here to upload or Browse" at bounding box center [441, 207] width 90 height 31
click at [467, 214] on span "Browse" at bounding box center [468, 214] width 34 height 11
click at [554, 280] on button "Cancel" at bounding box center [535, 277] width 64 height 23
